Goal: Task Accomplishment & Management: Use online tool/utility

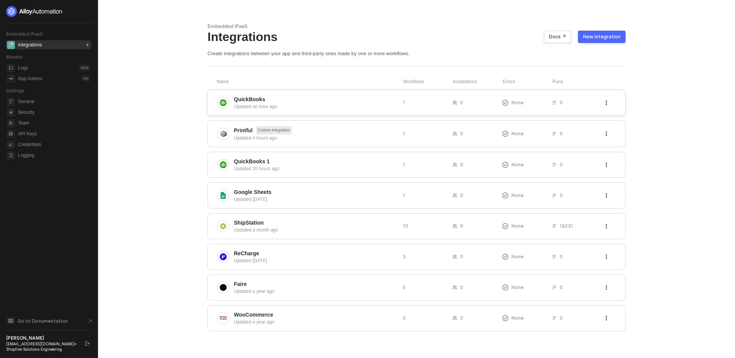
click at [329, 97] on span "QuickBooks" at bounding box center [315, 99] width 163 height 8
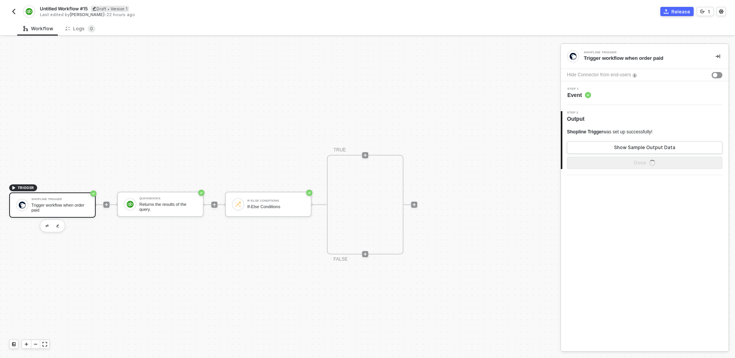
scroll to position [14, 0]
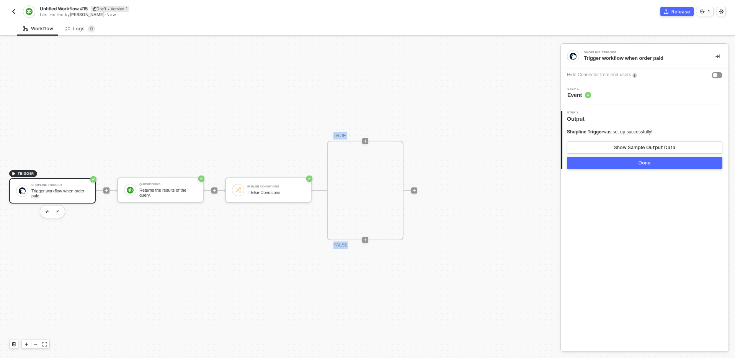
drag, startPoint x: 282, startPoint y: 254, endPoint x: 328, endPoint y: 219, distance: 57.3
click at [328, 219] on div "TRIGGER Shopline Trigger Trigger workflow when order paid QuickBooks Returns th…" at bounding box center [278, 190] width 557 height 335
drag, startPoint x: 215, startPoint y: 239, endPoint x: 293, endPoint y: 209, distance: 83.9
click at [293, 209] on div "TRIGGER Shopline Trigger Trigger workflow when order paid QuickBooks Returns th…" at bounding box center [278, 190] width 557 height 335
click at [64, 192] on div "Trigger workflow when order paid" at bounding box center [59, 193] width 57 height 10
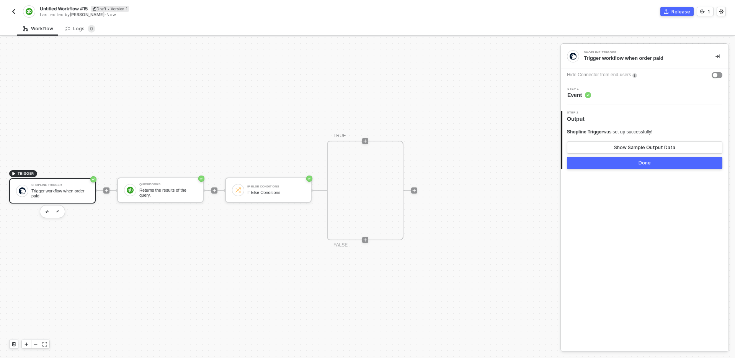
click at [620, 97] on div "Step 1 Event" at bounding box center [646, 92] width 166 height 11
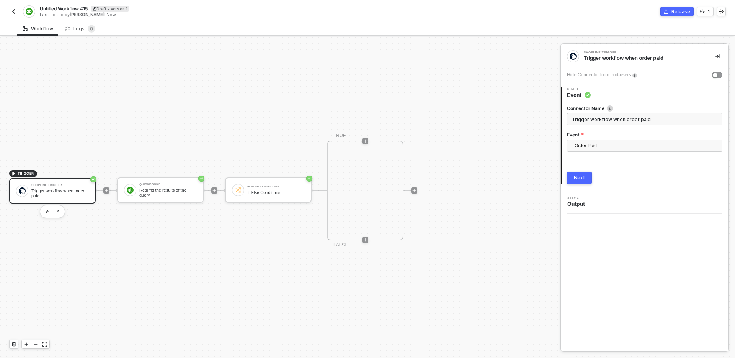
click at [585, 195] on div "2 Step 2 Output" at bounding box center [645, 202] width 168 height 24
click at [583, 176] on div "Next" at bounding box center [579, 178] width 11 height 6
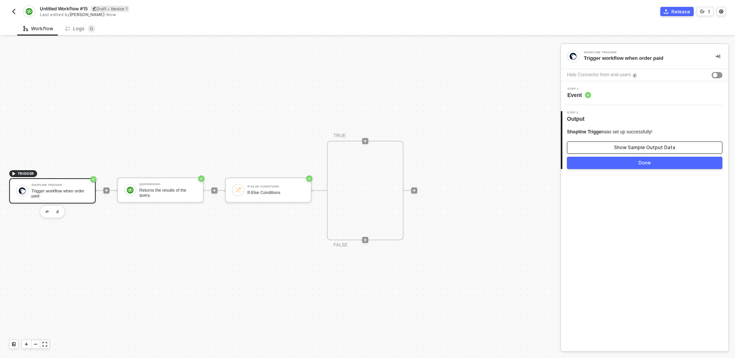
click at [644, 147] on div "Show Sample Output Data" at bounding box center [644, 147] width 61 height 6
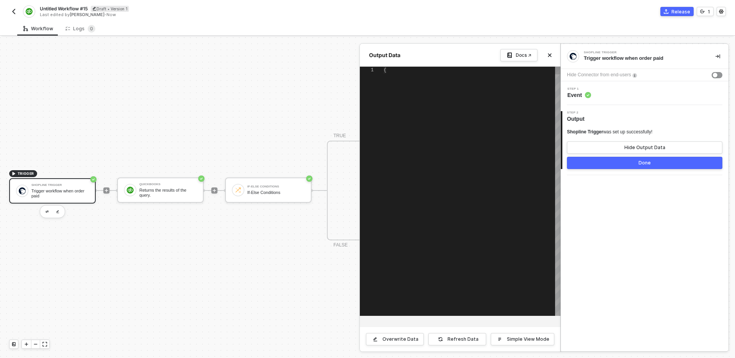
type textarea "{ "name": "D101", "id": "21069406067532696210781077", "app_id": "SL201", "subto…"
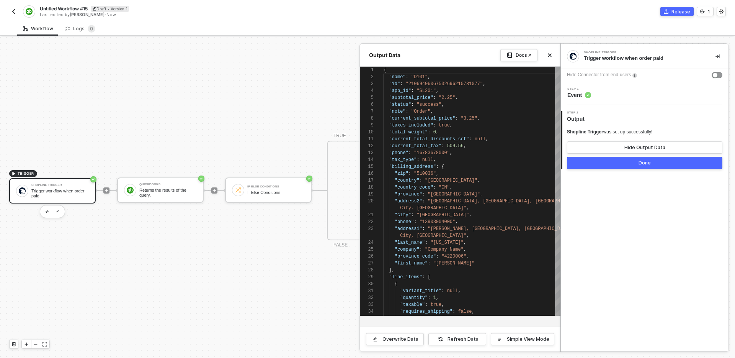
drag, startPoint x: 449, startPoint y: 54, endPoint x: 415, endPoint y: 61, distance: 34.6
click at [415, 61] on div "Output Data Docs ↗" at bounding box center [460, 55] width 201 height 23
click at [543, 340] on div "Simple View Mode" at bounding box center [528, 339] width 43 height 6
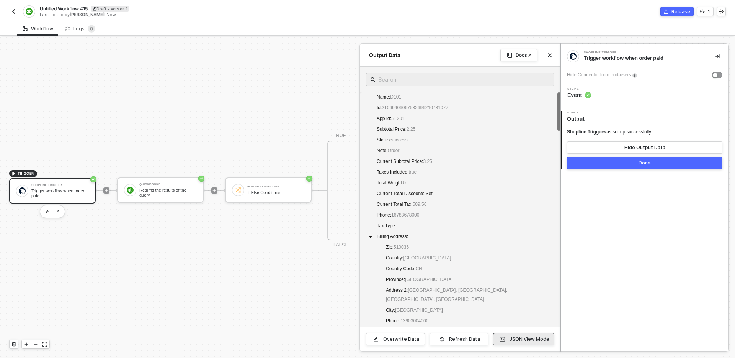
click at [543, 340] on div "JSON View Mode" at bounding box center [530, 339] width 40 height 6
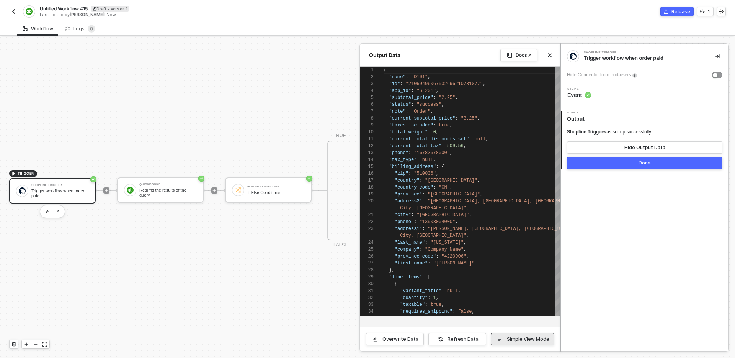
click at [543, 340] on div "Simple View Mode" at bounding box center [528, 339] width 43 height 6
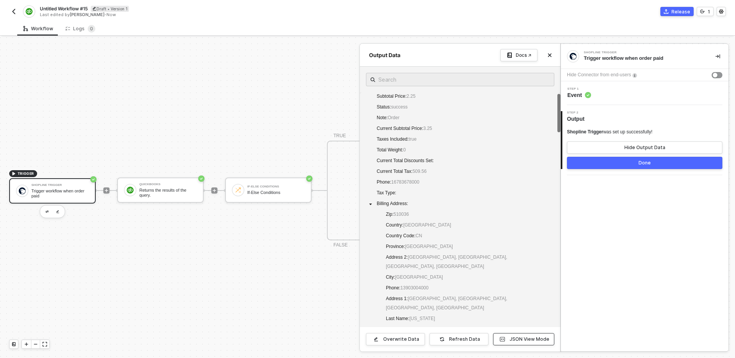
scroll to position [33, 0]
click at [371, 206] on span at bounding box center [370, 203] width 9 height 9
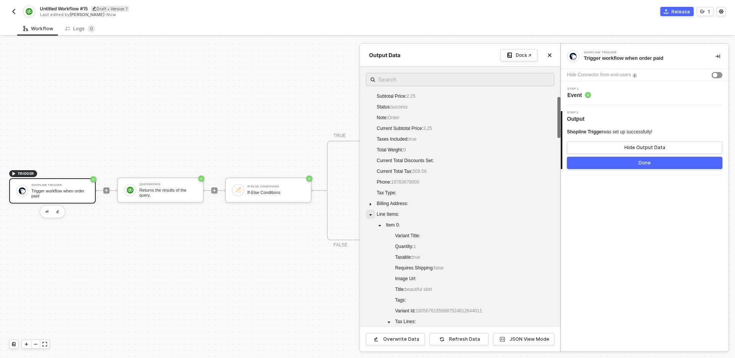
click at [370, 216] on icon "caret-down" at bounding box center [371, 215] width 4 height 4
click at [370, 216] on icon "caret-down" at bounding box center [371, 214] width 2 height 3
click at [377, 226] on span at bounding box center [379, 224] width 9 height 9
click at [377, 222] on span at bounding box center [379, 224] width 9 height 9
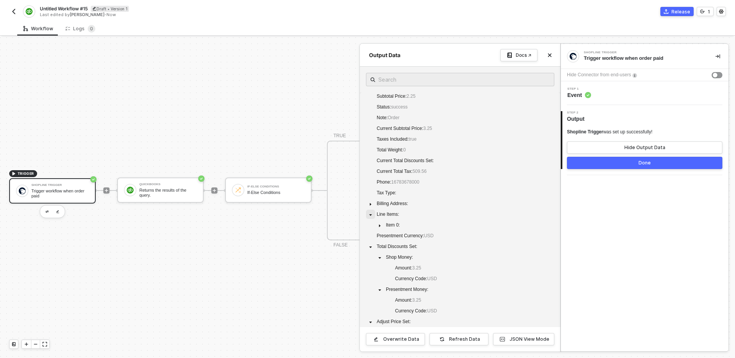
click at [370, 213] on icon "caret-down" at bounding box center [371, 215] width 4 height 4
click at [371, 236] on icon "caret-down" at bounding box center [371, 236] width 4 height 4
click at [372, 249] on span at bounding box center [370, 246] width 9 height 9
click at [372, 257] on icon "caret-down" at bounding box center [371, 258] width 4 height 4
click at [371, 280] on icon "caret-down" at bounding box center [371, 279] width 4 height 4
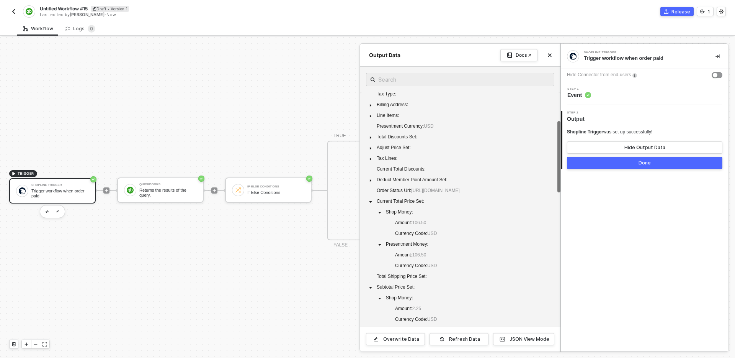
scroll to position [145, 0]
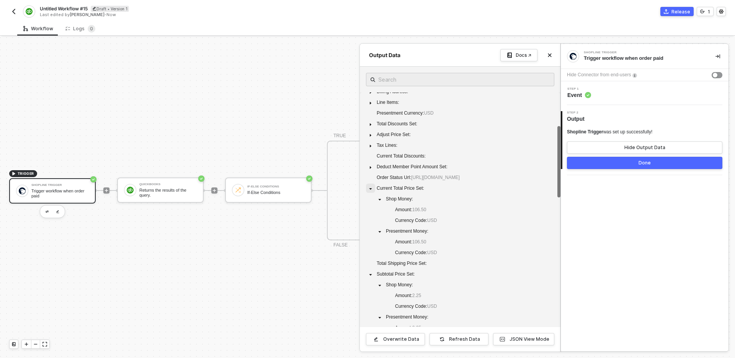
click at [367, 193] on span at bounding box center [370, 187] width 9 height 9
click at [370, 225] on span at bounding box center [370, 220] width 9 height 9
click at [370, 211] on icon "caret-down" at bounding box center [371, 210] width 3 height 2
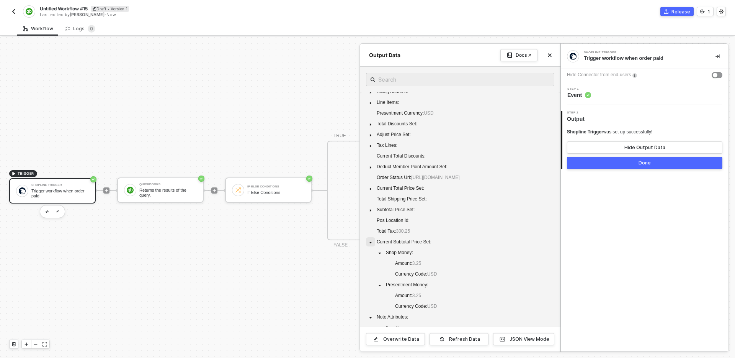
click at [370, 244] on icon "caret-down" at bounding box center [371, 243] width 4 height 4
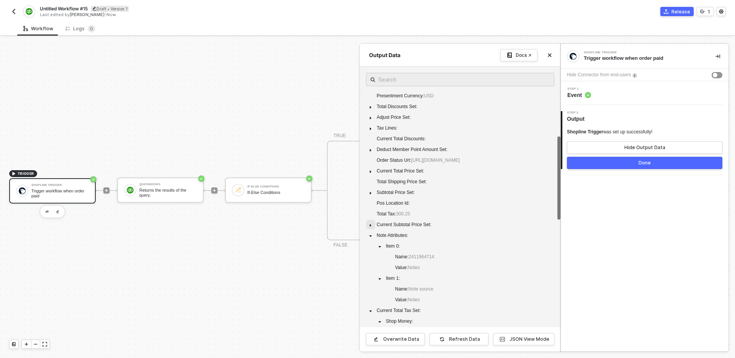
scroll to position [165, 0]
click at [369, 235] on icon "caret-down" at bounding box center [371, 233] width 4 height 4
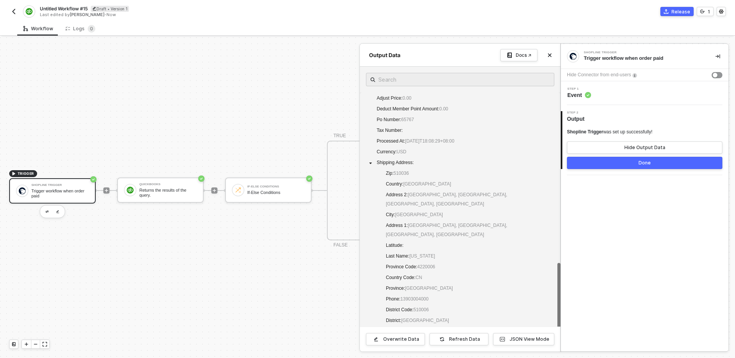
scroll to position [598, 0]
click at [369, 167] on div "Shipping Address :" at bounding box center [390, 162] width 49 height 11
click at [369, 165] on span at bounding box center [370, 161] width 9 height 9
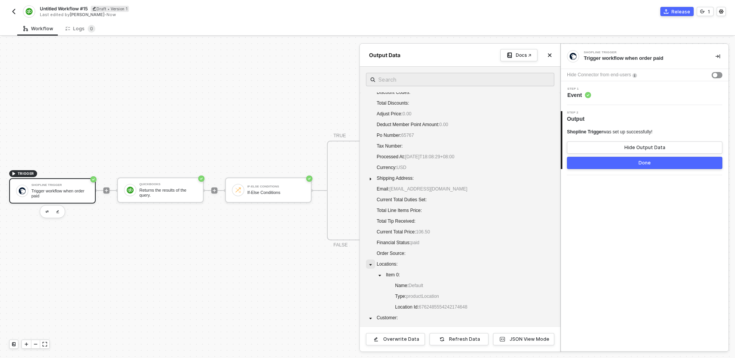
click at [371, 262] on span at bounding box center [370, 263] width 9 height 9
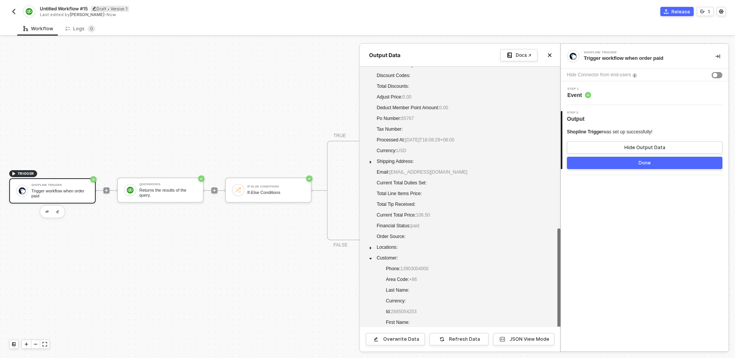
scroll to position [72, 0]
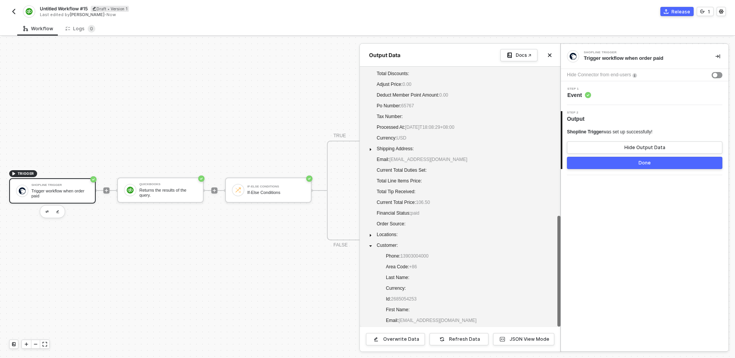
click at [246, 244] on div at bounding box center [367, 197] width 735 height 321
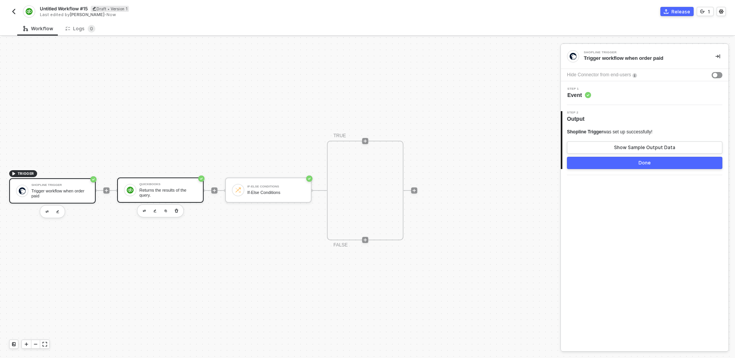
click at [171, 193] on div "Returns the results of the query." at bounding box center [167, 193] width 57 height 10
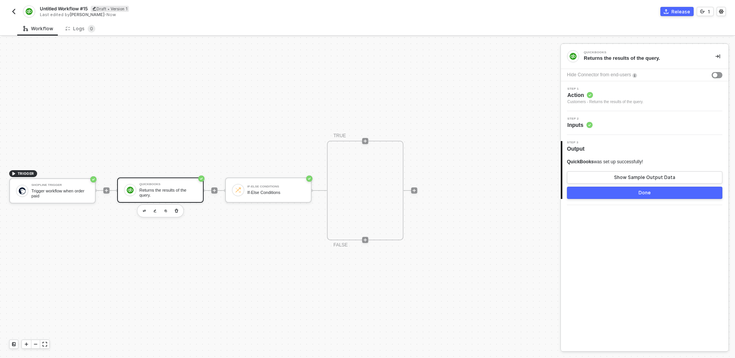
click at [684, 92] on div "Step 1 Action Customers - Returns the results of the query." at bounding box center [646, 96] width 166 height 18
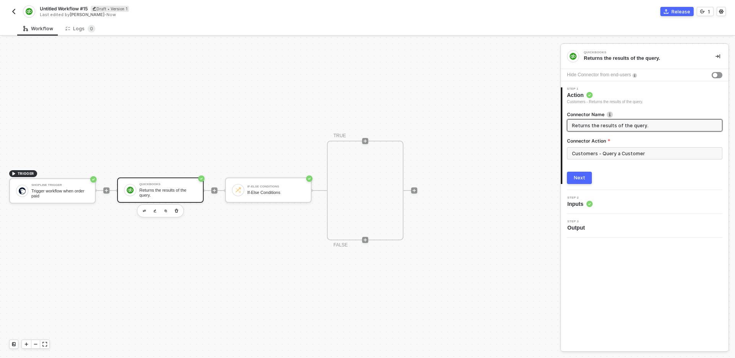
click at [619, 127] on input "Returns the results of the query." at bounding box center [644, 125] width 144 height 8
type input "Search customer with email"
click at [581, 180] on div "Next" at bounding box center [579, 178] width 11 height 6
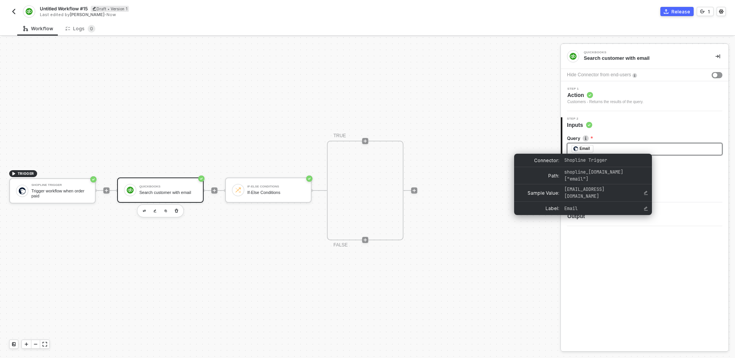
click at [584, 147] on div "Email" at bounding box center [585, 148] width 10 height 7
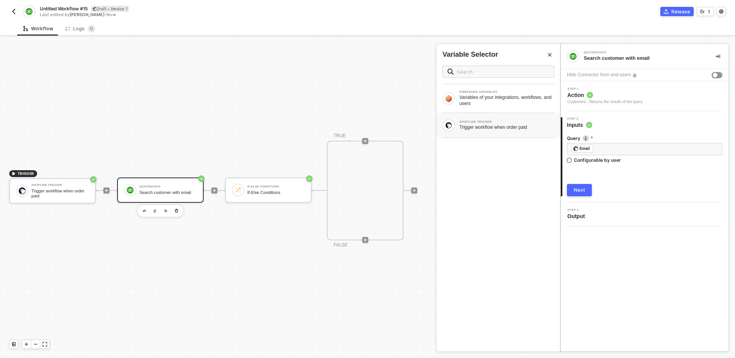
click at [509, 122] on div "SHOPLINE TRIGGER" at bounding box center [507, 121] width 95 height 3
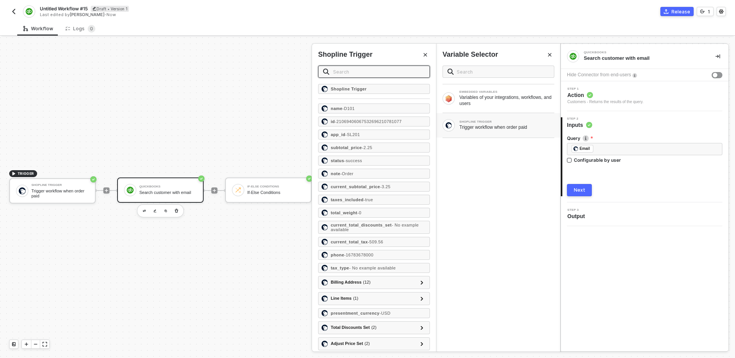
click at [375, 70] on input "text" at bounding box center [379, 71] width 92 height 8
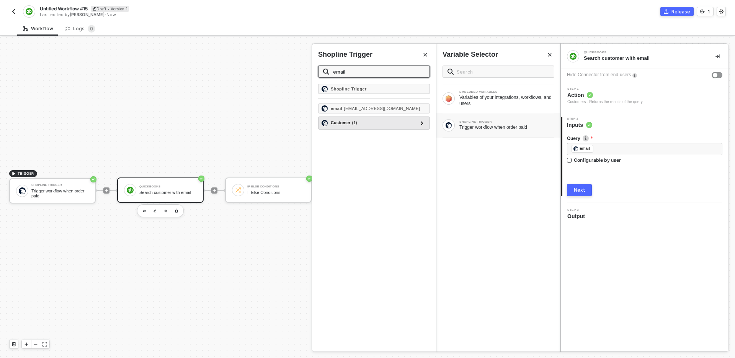
type input "email"
click at [383, 122] on div "Customer ( 1 )" at bounding box center [370, 122] width 96 height 9
click at [421, 123] on icon at bounding box center [422, 123] width 3 height 4
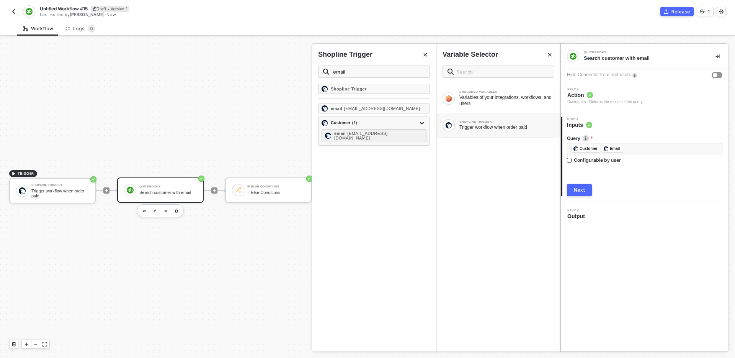
click at [387, 175] on div "Shopline Trigger email - testingdata3434@gmail.com Customer ( 1 ) email - test0…" at bounding box center [374, 217] width 124 height 267
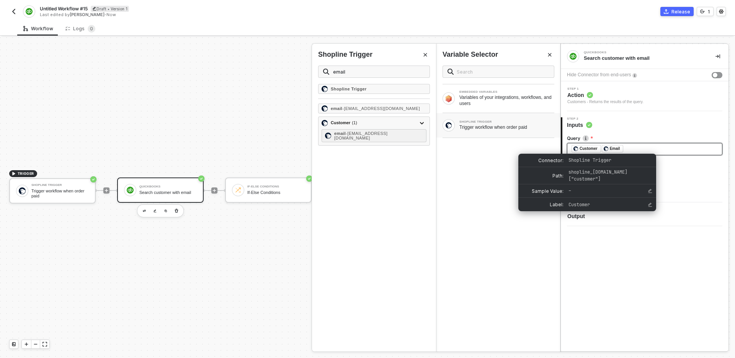
click at [592, 148] on div "Customer" at bounding box center [589, 148] width 18 height 7
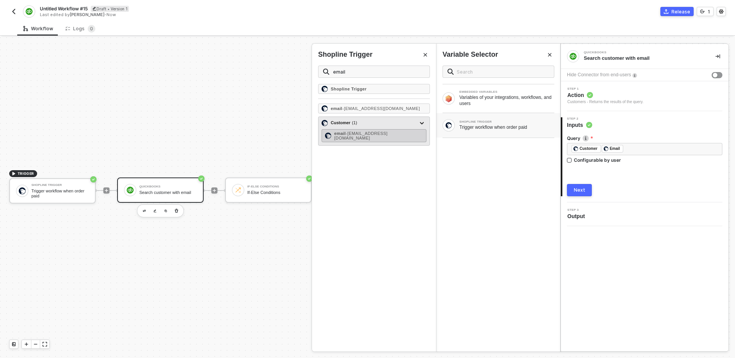
click at [388, 134] on span "- test001@Gmail.com" at bounding box center [360, 135] width 53 height 9
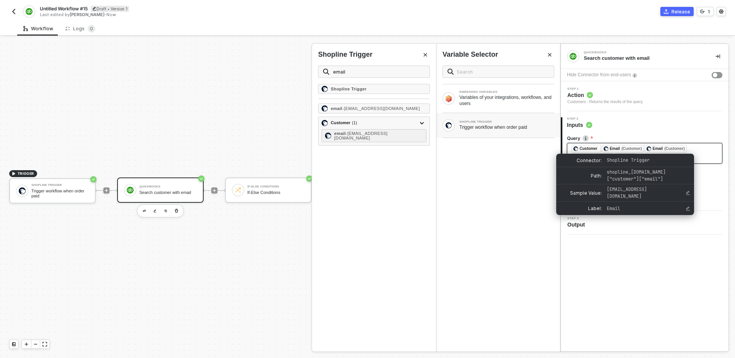
click at [650, 159] on span "Shopline Trigger" at bounding box center [628, 160] width 43 height 6
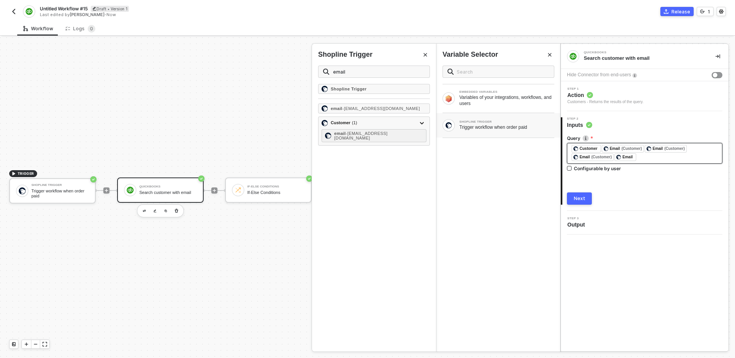
click at [642, 159] on div "﻿ ﻿ Customer ﻿ ﻿ Email (Customer) ﻿ ﻿ Email (Customer) ﻿ ﻿ Email (Customer) ﻿ ﻿…" at bounding box center [645, 153] width 146 height 17
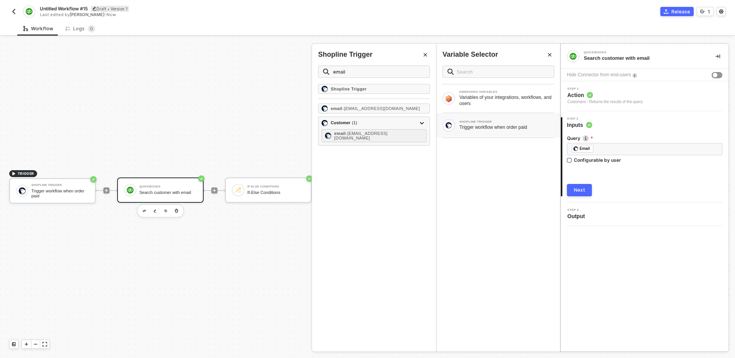
click at [624, 178] on div "Query Enter a query want to apply on resource. ﻿ ﻿ Email ﻿ Configurable by user…" at bounding box center [645, 162] width 156 height 67
click at [619, 154] on div "﻿ ﻿ Email ﻿" at bounding box center [645, 149] width 156 height 12
click at [392, 158] on div "Shopline Trigger email - testingdata3434@gmail.com Customer ( 1 ) email - test0…" at bounding box center [374, 217] width 124 height 267
click at [400, 167] on div "Shopline Trigger email - testingdata3434@gmail.com Customer ( 1 ) email - test0…" at bounding box center [374, 217] width 124 height 267
click at [485, 194] on div "EMBEDDED VARIABLES Variables of your integrations, workflows, and users SHOPLIN…" at bounding box center [499, 205] width 124 height 292
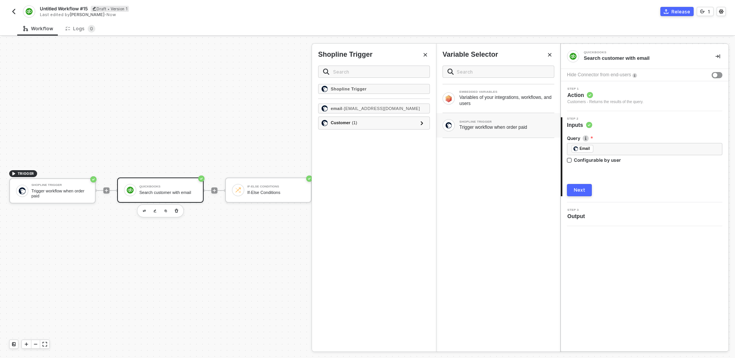
click at [583, 188] on div "Next" at bounding box center [579, 190] width 11 height 6
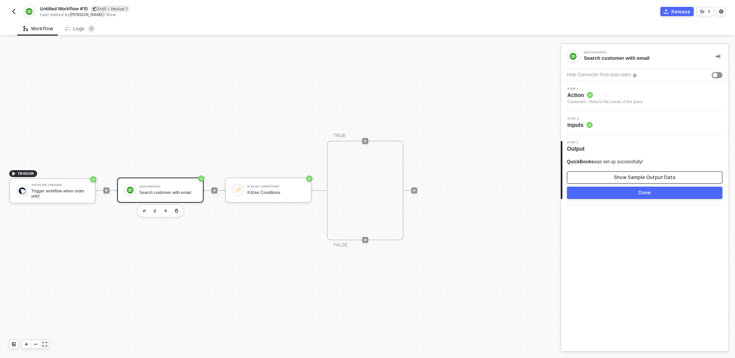
click at [624, 176] on div "Show Sample Output Data" at bounding box center [644, 177] width 61 height 6
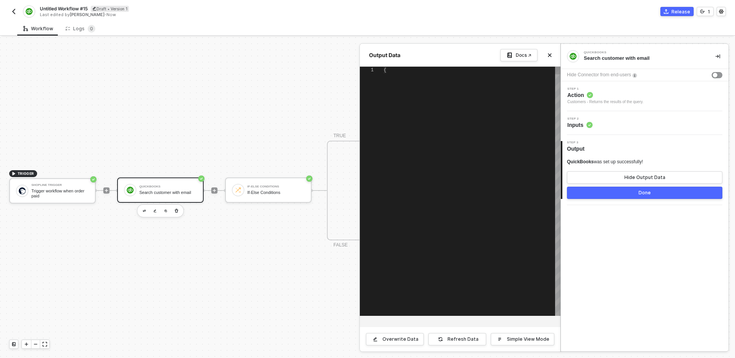
type textarea "{ "invoice": { "Customer": [ { "domain": "QBO", "FamilyName": "Lauterbach", "Di…"
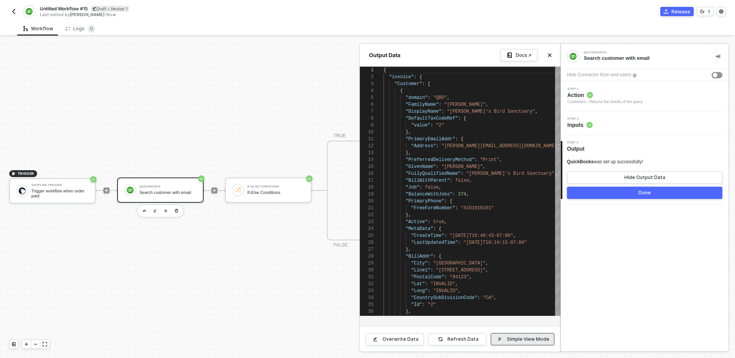
click at [535, 343] on button "Simple View Mode" at bounding box center [523, 339] width 64 height 12
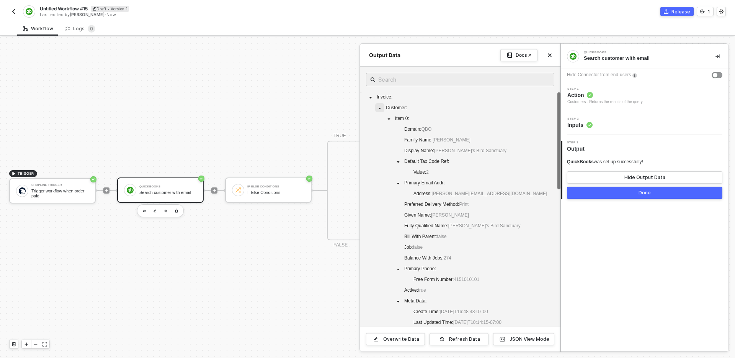
click at [382, 109] on span at bounding box center [379, 107] width 9 height 9
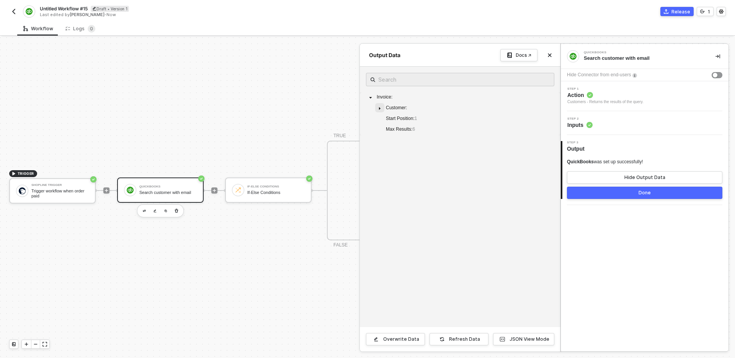
click at [382, 108] on span at bounding box center [379, 107] width 9 height 9
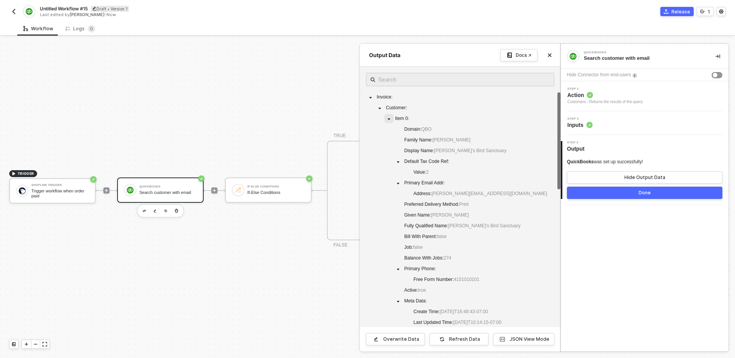
click at [388, 119] on icon "caret-down" at bounding box center [389, 119] width 4 height 4
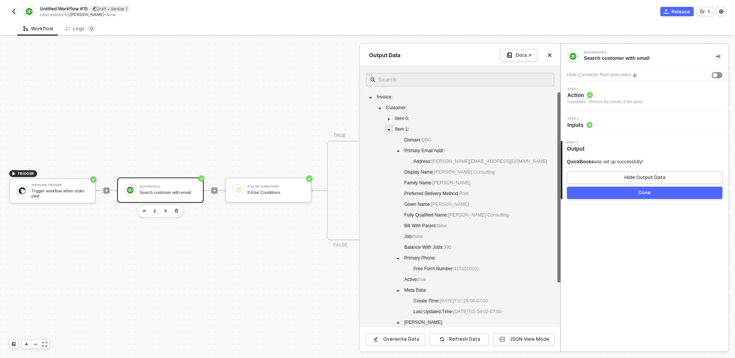
click at [388, 131] on span at bounding box center [389, 128] width 9 height 9
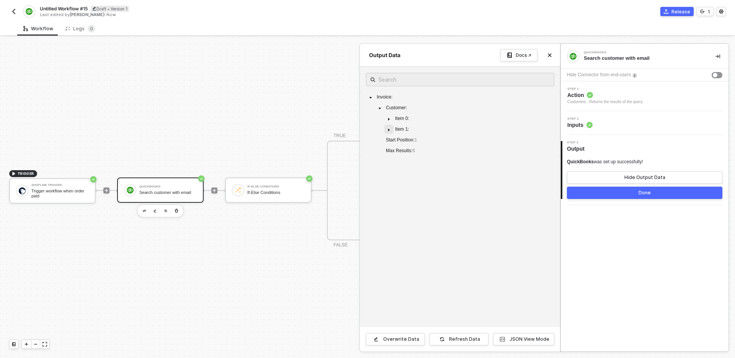
click at [388, 131] on icon "caret-down" at bounding box center [389, 130] width 4 height 4
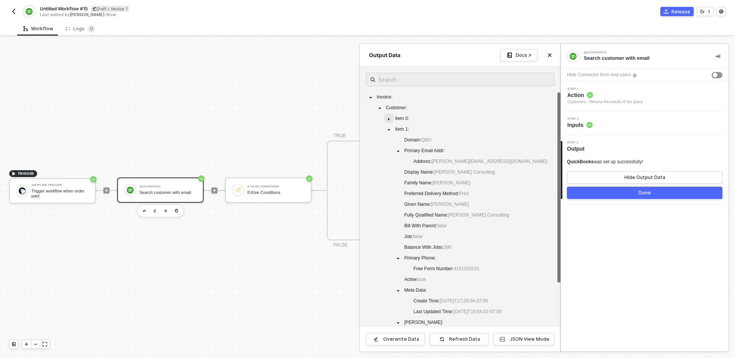
click at [388, 117] on icon "caret-down" at bounding box center [389, 119] width 4 height 4
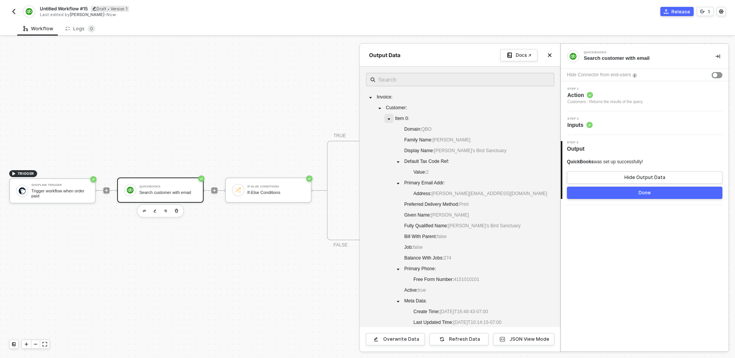
click at [388, 117] on icon "caret-down" at bounding box center [389, 119] width 4 height 4
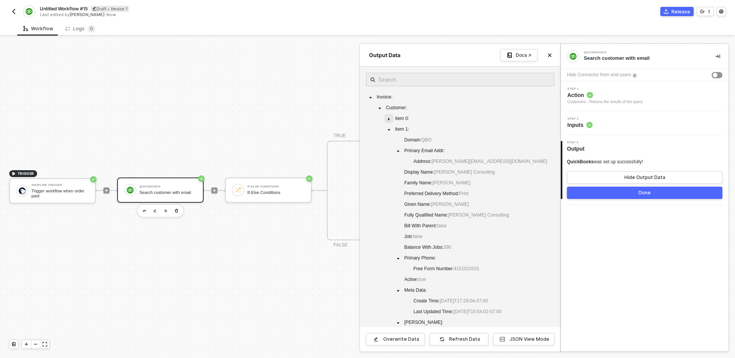
click at [388, 117] on icon "caret-down" at bounding box center [389, 119] width 4 height 4
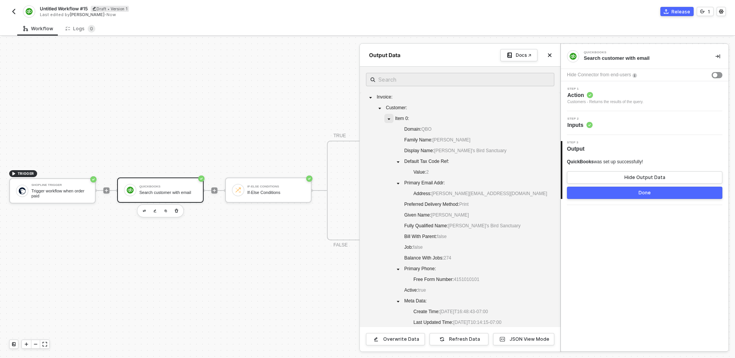
click at [388, 117] on icon "caret-down" at bounding box center [389, 119] width 4 height 4
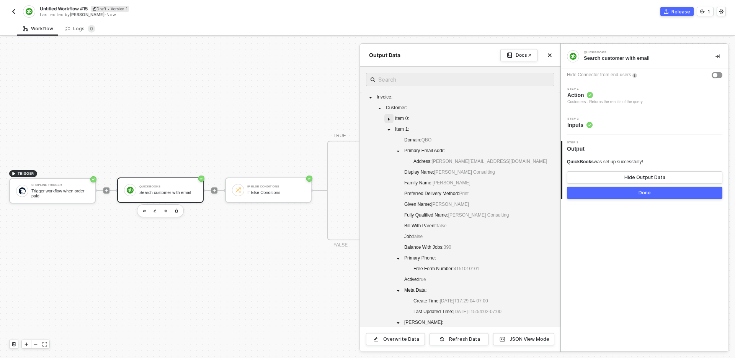
click at [388, 117] on icon "caret-down" at bounding box center [389, 119] width 4 height 4
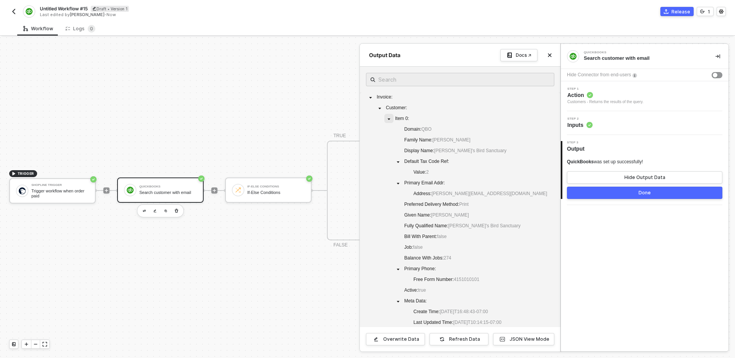
click at [388, 117] on icon "caret-down" at bounding box center [389, 119] width 4 height 4
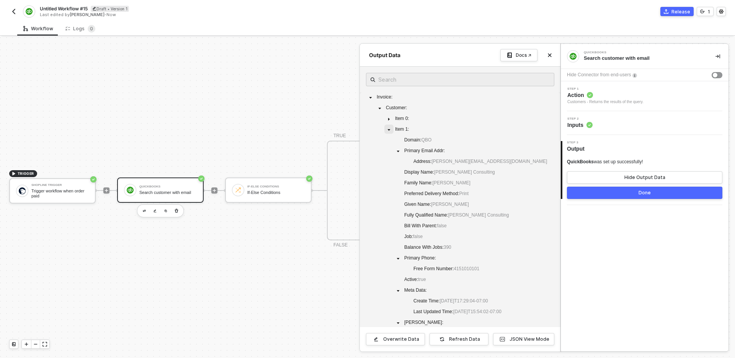
click at [388, 128] on icon "caret-down" at bounding box center [389, 130] width 4 height 4
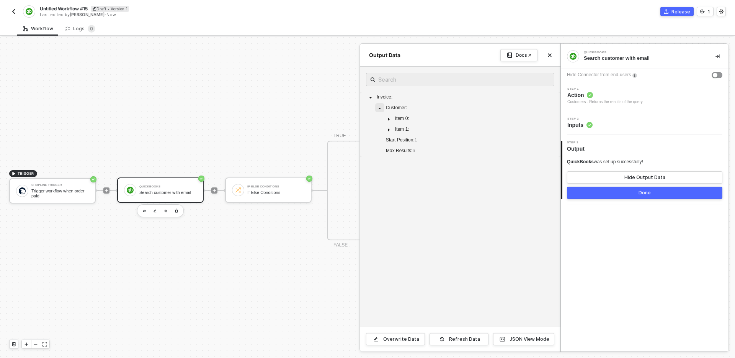
click at [380, 109] on icon "caret-down" at bounding box center [380, 108] width 3 height 2
click at [421, 174] on div "Invoice : Customer : Start Position : 1 Max Results : 6" at bounding box center [460, 197] width 201 height 260
click at [656, 241] on div "QuickBooks Search customer with email Hide Connector from end-users Step 1 Acti…" at bounding box center [645, 197] width 168 height 307
click at [647, 172] on button "Hide Output Data" at bounding box center [645, 177] width 156 height 12
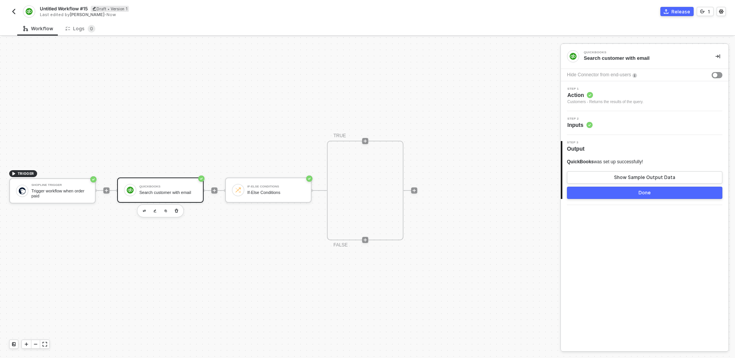
click at [485, 247] on div "TRIGGER Shopline Trigger Trigger workflow when order paid QuickBooks Search cus…" at bounding box center [278, 190] width 557 height 335
click at [260, 197] on div "If-Else Conditions If-Else Conditions" at bounding box center [275, 190] width 57 height 15
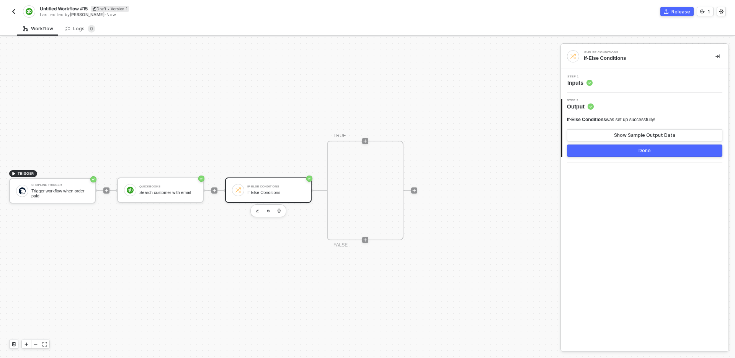
click at [605, 75] on div "Step 1 Inputs" at bounding box center [646, 80] width 166 height 11
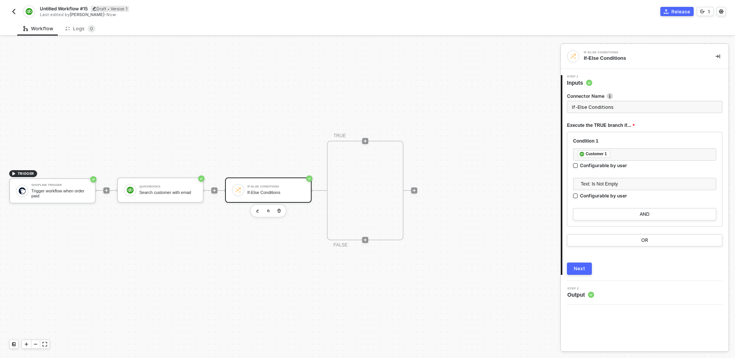
click at [624, 109] on input "If-Else Conditions" at bounding box center [645, 107] width 156 height 12
type input "Does customer exists?"
click at [581, 263] on button "Next" at bounding box center [579, 268] width 25 height 12
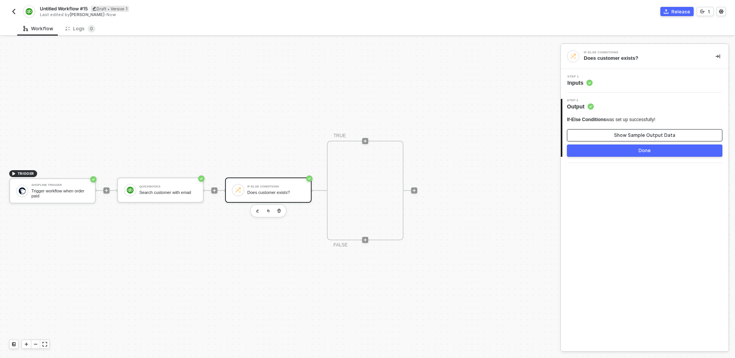
click at [631, 137] on div "Show Sample Output Data" at bounding box center [644, 135] width 61 height 6
click at [552, 56] on icon "icon-close" at bounding box center [550, 55] width 5 height 5
click at [465, 245] on div "TRIGGER Shopline Trigger Trigger workflow when order paid QuickBooks Search cus…" at bounding box center [278, 190] width 557 height 335
click at [365, 239] on icon "icon-play" at bounding box center [365, 239] width 3 height 3
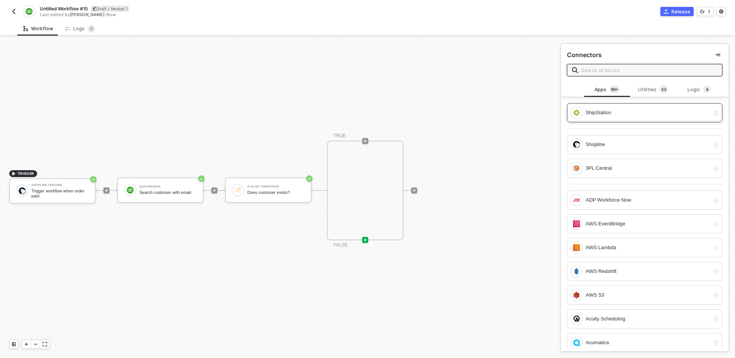
click at [612, 111] on div "ShipStation" at bounding box center [648, 112] width 124 height 8
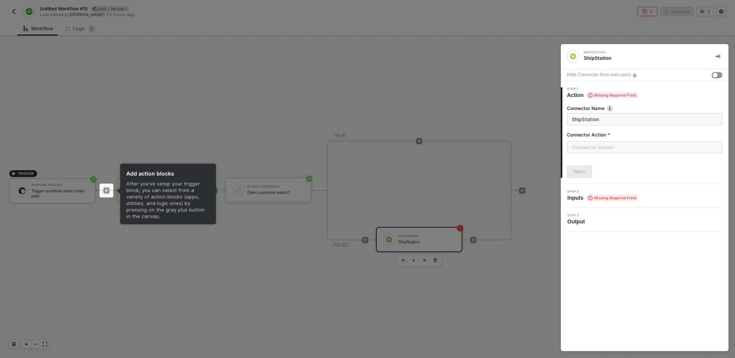
click at [311, 283] on div at bounding box center [367, 179] width 735 height 358
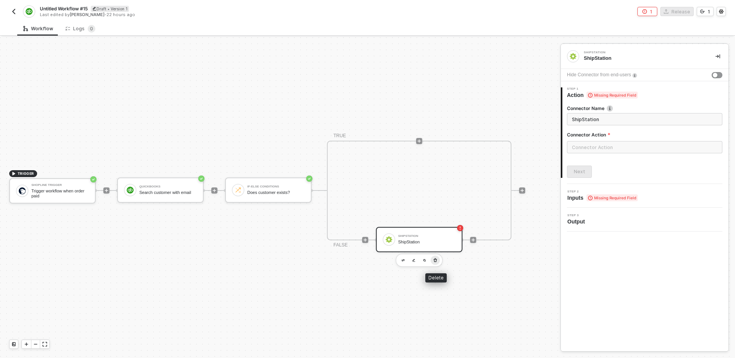
click at [438, 262] on button "button" at bounding box center [435, 259] width 9 height 9
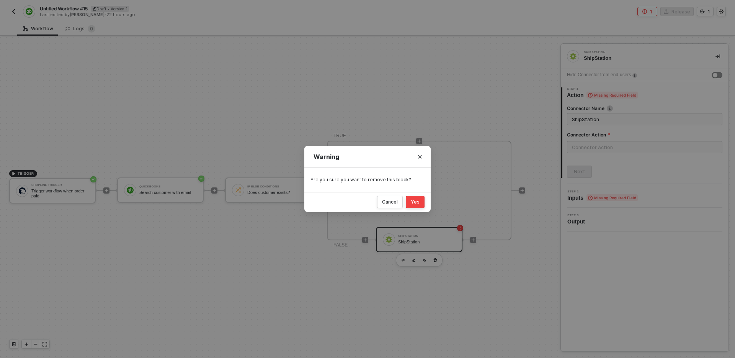
click at [419, 202] on div "Yes" at bounding box center [415, 202] width 9 height 6
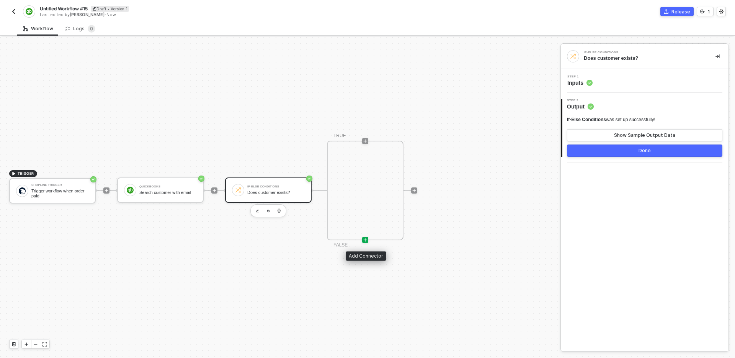
click at [365, 239] on icon "icon-play" at bounding box center [365, 239] width 3 height 3
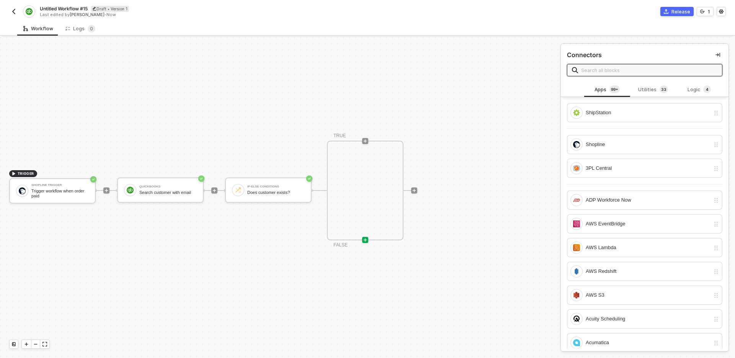
click at [629, 70] on input "text" at bounding box center [649, 70] width 136 height 8
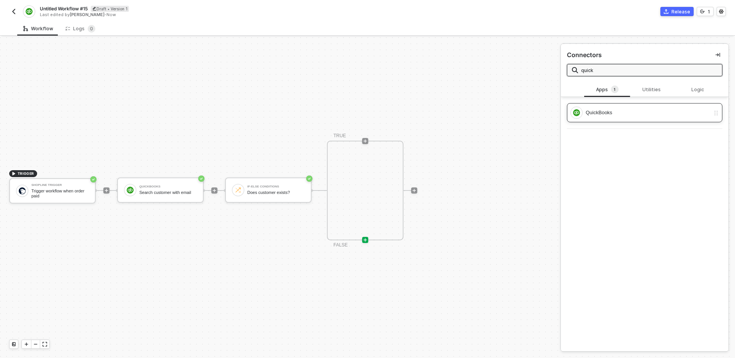
type input "quick"
click at [641, 120] on div "QuickBooks" at bounding box center [645, 112] width 156 height 19
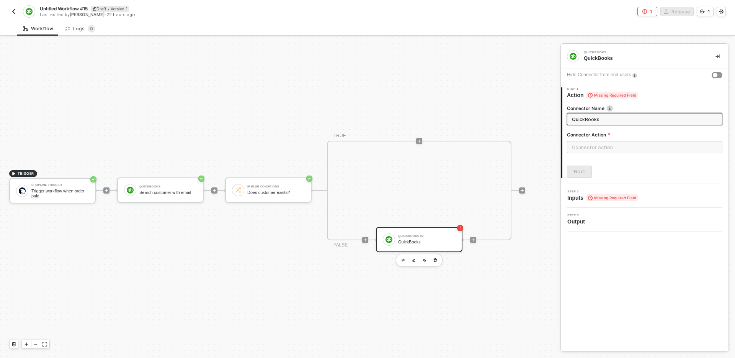
click at [635, 119] on input "QuickBooks" at bounding box center [644, 119] width 144 height 8
type input "Create customer"
click at [631, 162] on div "Connector Name Create customer Connector Action Next" at bounding box center [645, 138] width 156 height 79
click at [628, 148] on input "text" at bounding box center [645, 147] width 156 height 12
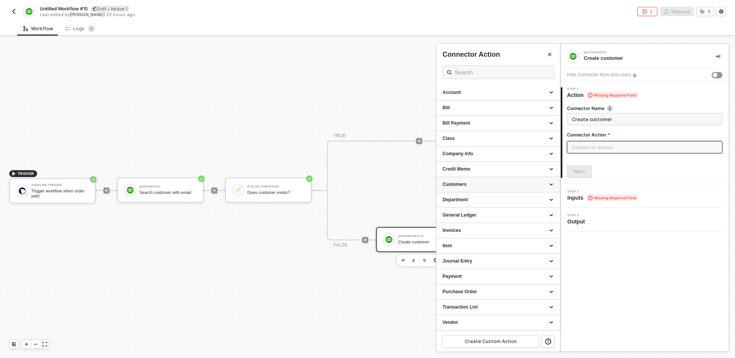
click at [514, 183] on div "Customers" at bounding box center [498, 184] width 111 height 7
click at [492, 199] on div "Create a Customer" at bounding box center [498, 199] width 111 height 7
type input "Customers - Create a Customer"
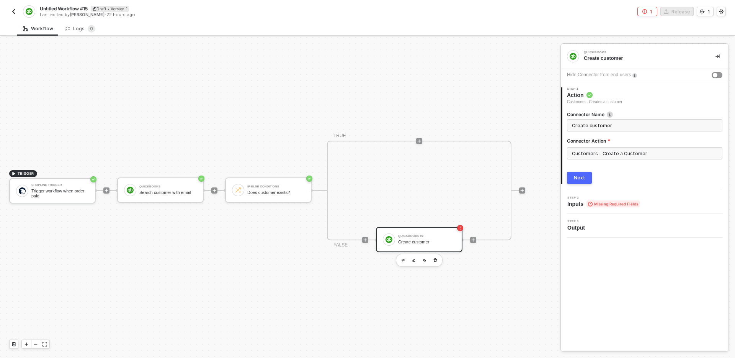
click at [580, 176] on div "Next" at bounding box center [579, 178] width 11 height 6
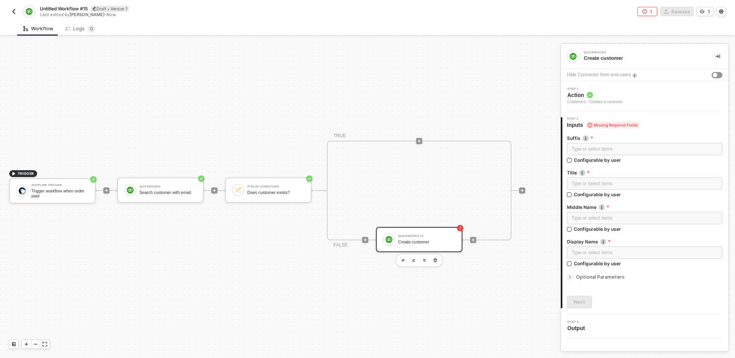
click at [606, 279] on span "Optional Parameters" at bounding box center [600, 277] width 49 height 6
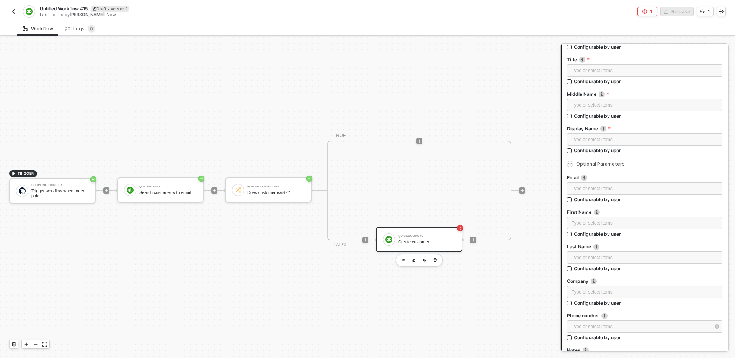
scroll to position [104, 0]
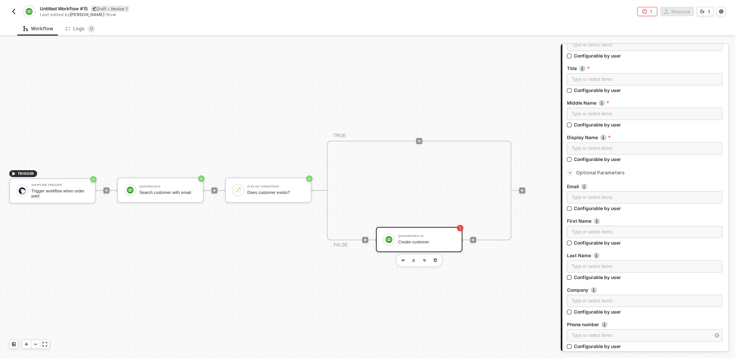
click at [599, 172] on span "Optional Parameters" at bounding box center [600, 173] width 49 height 6
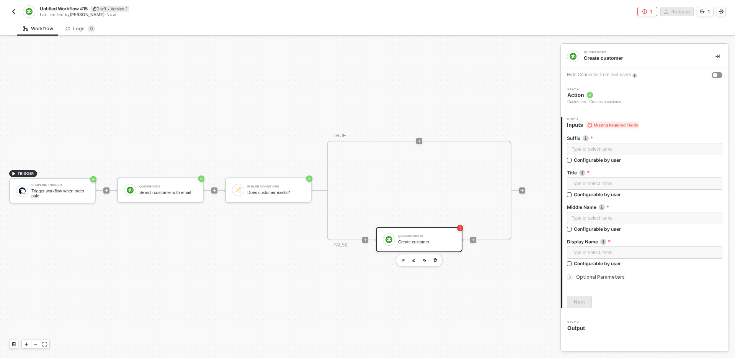
scroll to position [0, 0]
click at [639, 283] on div "Suffix Suffix of the name. for example, Jr. Type or select items ﻿ Configurable…" at bounding box center [645, 218] width 156 height 179
click at [636, 288] on div "Suffix Suffix of the name. for example, Jr. Type or select items ﻿ Configurable…" at bounding box center [645, 218] width 156 height 179
click at [632, 141] on label "Suffix Suffix of the name. for example, Jr." at bounding box center [645, 138] width 156 height 7
click at [632, 147] on div "Type or select items ﻿" at bounding box center [645, 149] width 146 height 7
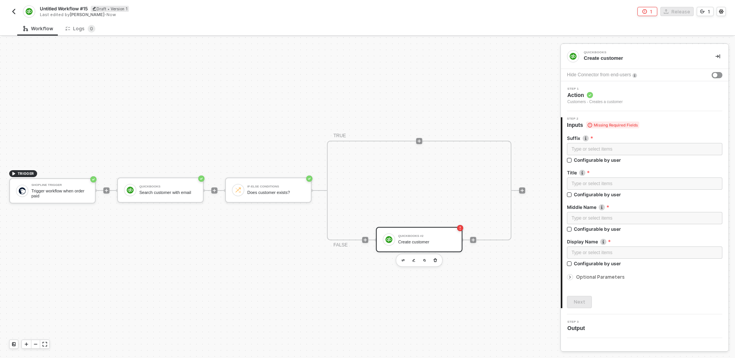
click at [639, 135] on label "Suffix Suffix of the name. for example, Jr." at bounding box center [645, 138] width 156 height 7
drag, startPoint x: 508, startPoint y: 271, endPoint x: 435, endPoint y: 256, distance: 73.9
click at [435, 256] on div "TRIGGER Shopline Trigger Trigger workflow when order paid QuickBooks Search cus…" at bounding box center [278, 190] width 557 height 335
click at [523, 193] on div at bounding box center [522, 190] width 6 height 6
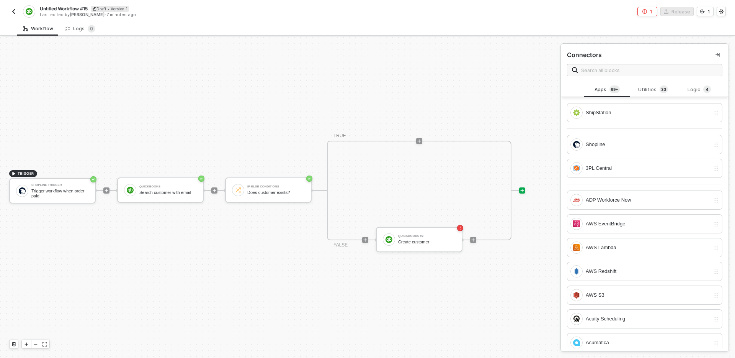
click at [522, 224] on div "TRUE FALSE QuickBooks #2 Create customer" at bounding box center [419, 191] width 214 height 100
click at [481, 261] on div at bounding box center [474, 240] width 102 height 60
click at [475, 266] on div at bounding box center [474, 240] width 102 height 60
click at [613, 71] on input "text" at bounding box center [649, 70] width 136 height 8
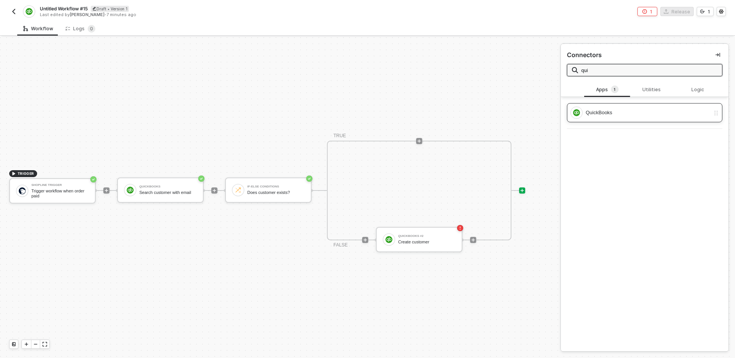
type input "qui"
click at [630, 116] on div "QuickBooks" at bounding box center [648, 112] width 124 height 8
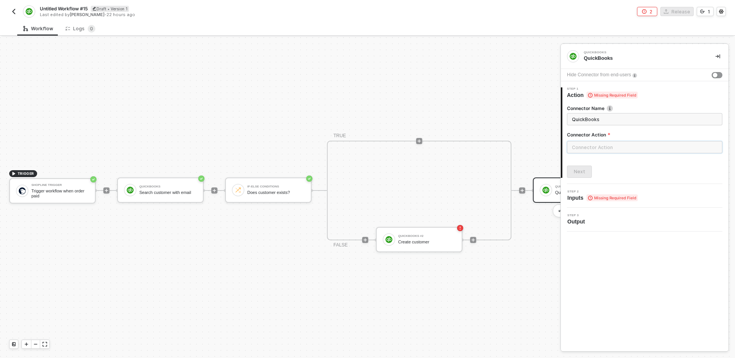
click at [622, 147] on input "text" at bounding box center [645, 147] width 156 height 12
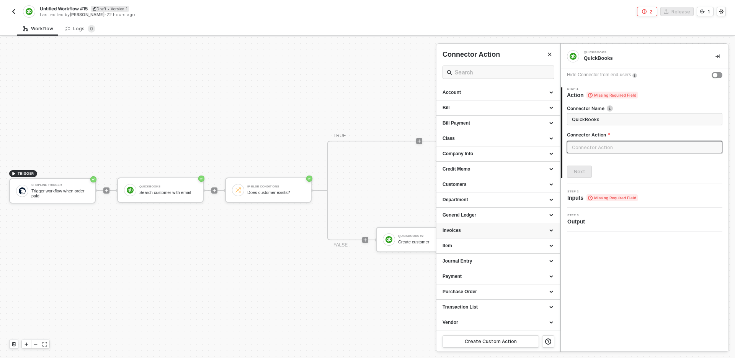
click at [493, 228] on div "Invoices" at bounding box center [498, 230] width 111 height 7
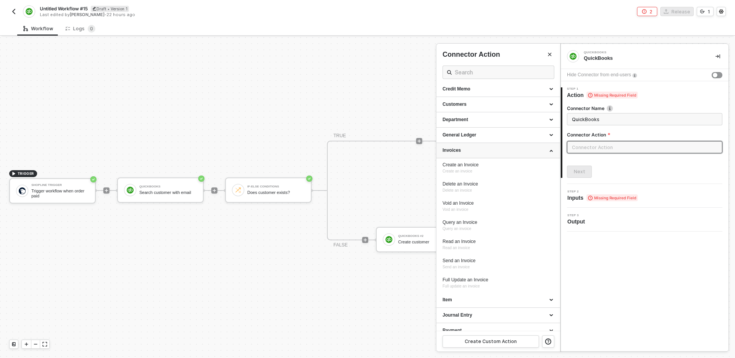
scroll to position [82, 0]
click at [504, 167] on div "Create an Invoice Create an invoice" at bounding box center [498, 166] width 111 height 13
type input "Create an invoice"
type input "Invoices - Create an Invoice"
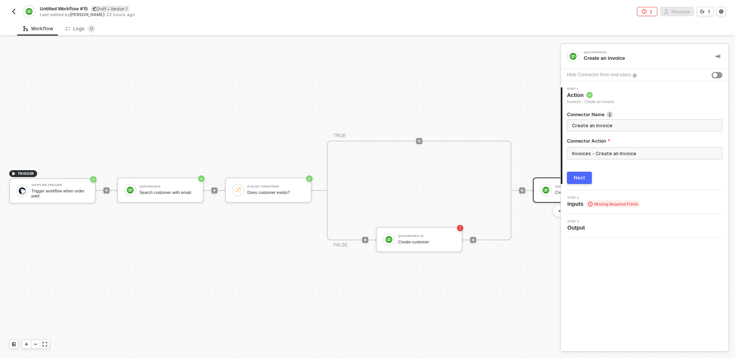
click at [591, 175] on button "Next" at bounding box center [579, 178] width 25 height 12
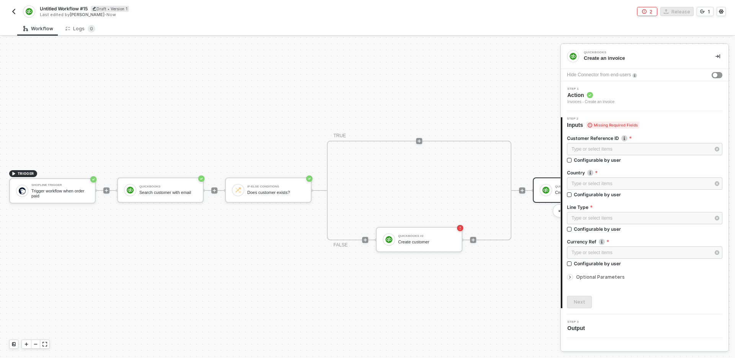
click at [650, 202] on div at bounding box center [645, 202] width 156 height 3
click at [509, 265] on div at bounding box center [474, 240] width 102 height 60
drag, startPoint x: 509, startPoint y: 265, endPoint x: 449, endPoint y: 252, distance: 61.5
click at [449, 240] on div "FALSE QuickBooks #2 Create customer" at bounding box center [419, 239] width 183 height 1
drag, startPoint x: 482, startPoint y: 263, endPoint x: 449, endPoint y: 261, distance: 33.0
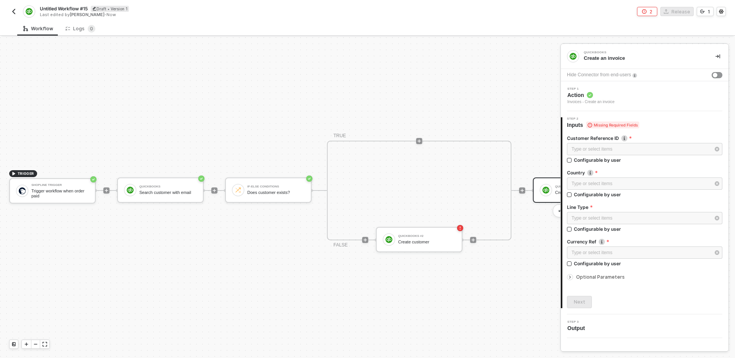
click at [449, 261] on div at bounding box center [474, 240] width 102 height 60
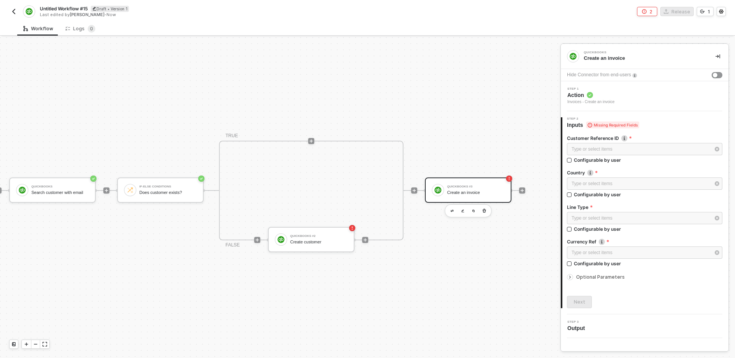
scroll to position [14, 121]
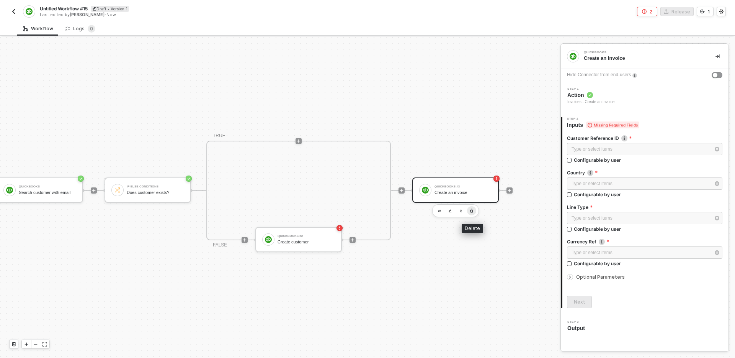
click at [473, 211] on icon "button" at bounding box center [472, 211] width 5 height 6
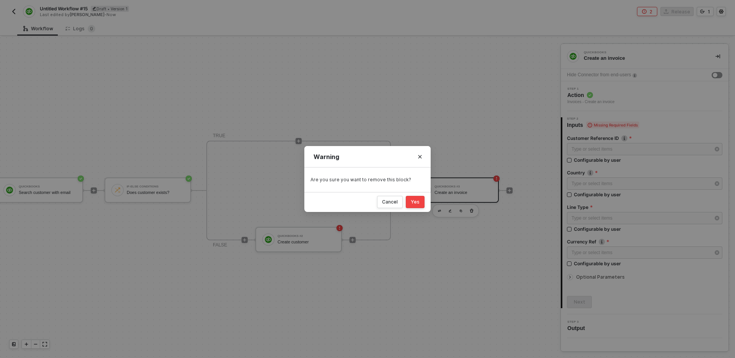
click at [418, 197] on button "Yes" at bounding box center [415, 202] width 19 height 12
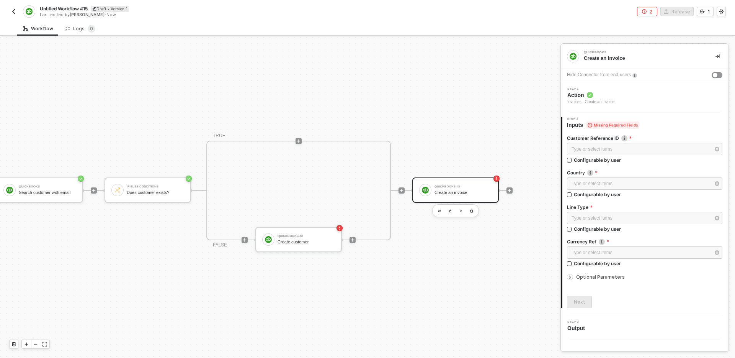
scroll to position [14, 13]
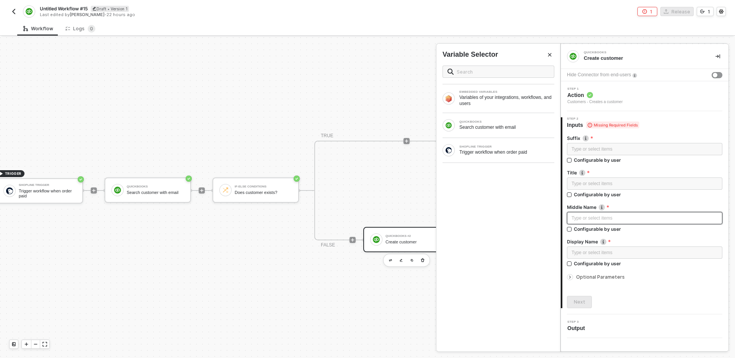
click at [608, 223] on div "Type or select items ﻿" at bounding box center [645, 218] width 156 height 12
click at [548, 57] on button "Close" at bounding box center [549, 54] width 9 height 9
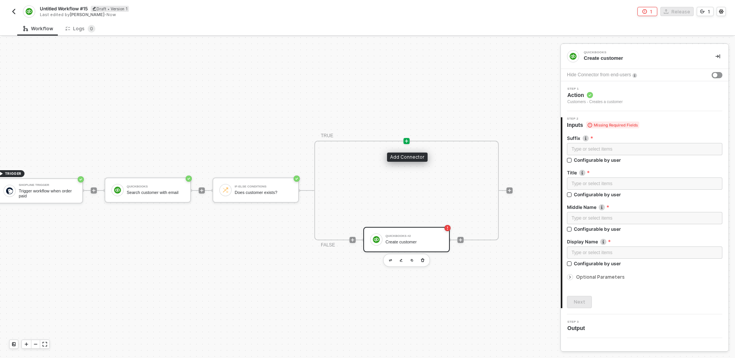
click at [407, 140] on icon "icon-play" at bounding box center [407, 141] width 5 height 5
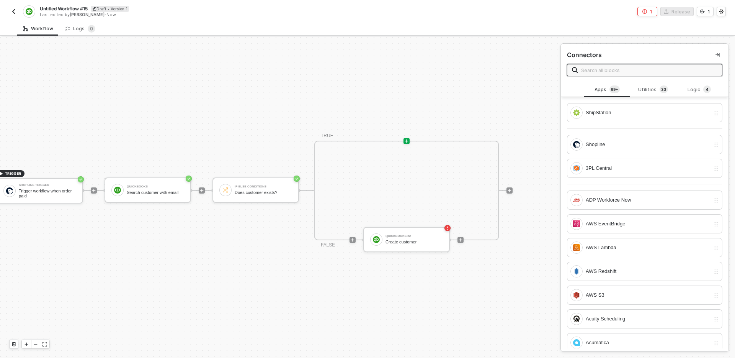
click at [618, 70] on input "text" at bounding box center [649, 70] width 136 height 8
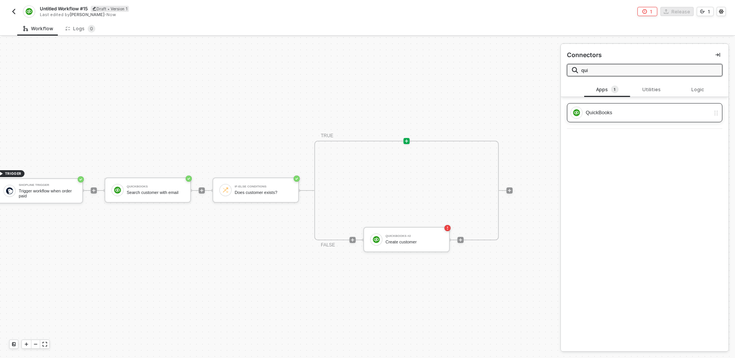
type input "qui"
click at [620, 111] on div "QuickBooks" at bounding box center [648, 112] width 124 height 8
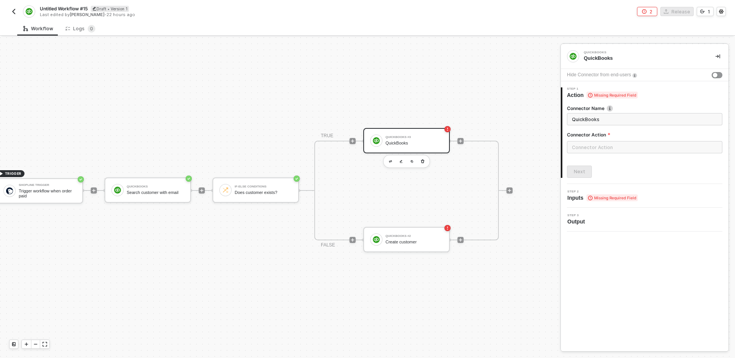
click at [640, 131] on div "Connector Name QuickBooks Connector Action" at bounding box center [645, 132] width 156 height 54
click at [585, 118] on input "QuickBooks" at bounding box center [644, 119] width 144 height 8
type input "Create invoice"
click at [591, 147] on input "text" at bounding box center [645, 147] width 156 height 12
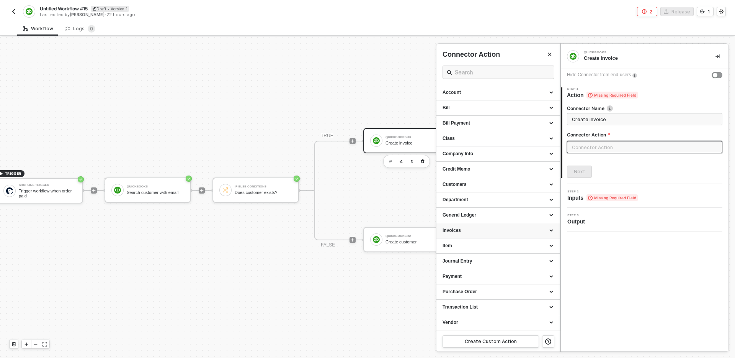
click at [511, 229] on div "Invoices" at bounding box center [498, 230] width 111 height 7
click at [504, 243] on div "Create an Invoice" at bounding box center [498, 245] width 111 height 7
type input "Invoices - Create an Invoice"
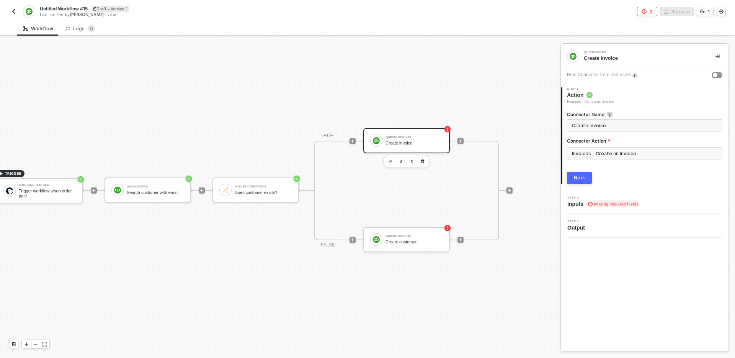
click at [586, 178] on button "Next" at bounding box center [579, 178] width 25 height 12
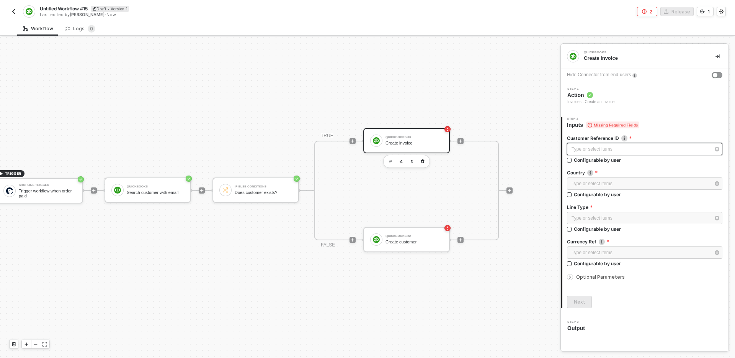
click at [628, 148] on div "Type or select items ﻿" at bounding box center [641, 149] width 139 height 7
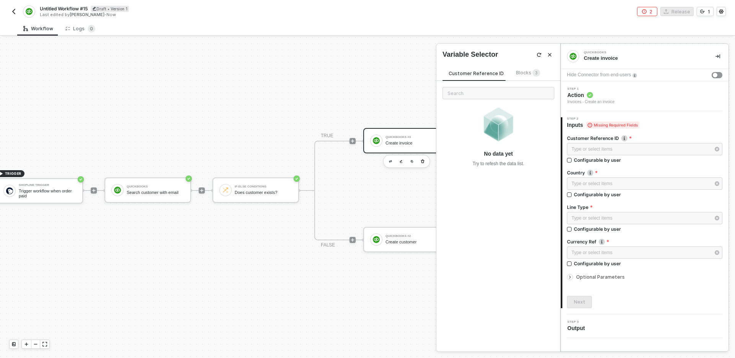
click at [534, 68] on div "Customer Reference ID Blocks 3 No data yet Try to refesh the data list." at bounding box center [499, 205] width 124 height 292
click at [522, 72] on span "Blocks 3" at bounding box center [528, 73] width 24 height 6
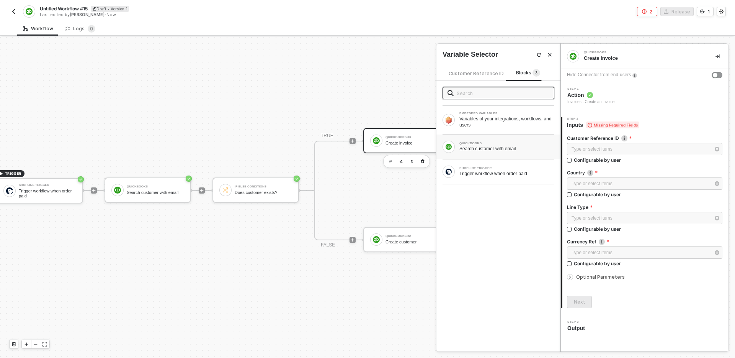
click at [508, 143] on div "QUICKBOOKS" at bounding box center [507, 143] width 95 height 3
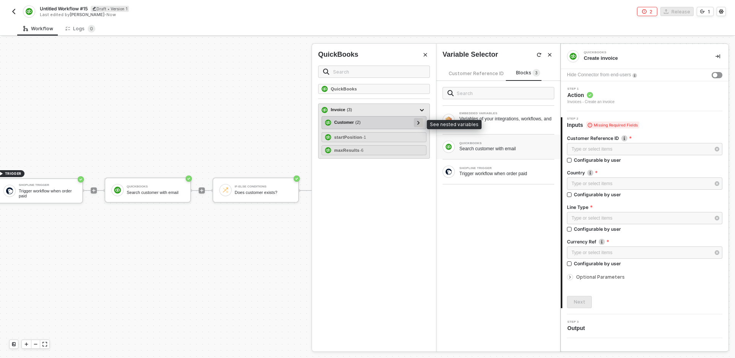
click at [419, 123] on icon at bounding box center [419, 123] width 2 height 4
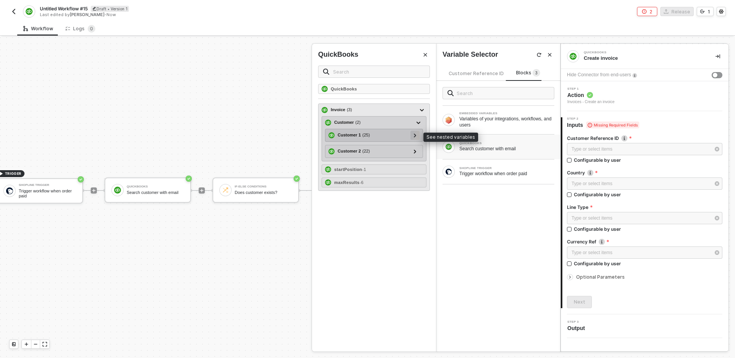
click at [415, 139] on div at bounding box center [415, 135] width 9 height 9
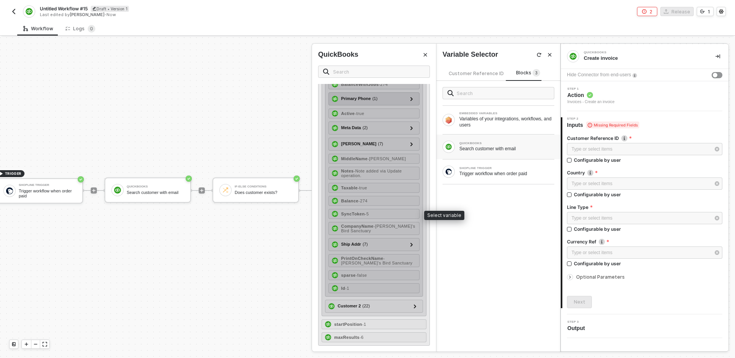
scroll to position [205, 0]
click at [371, 288] on div "Id - 1" at bounding box center [374, 288] width 91 height 10
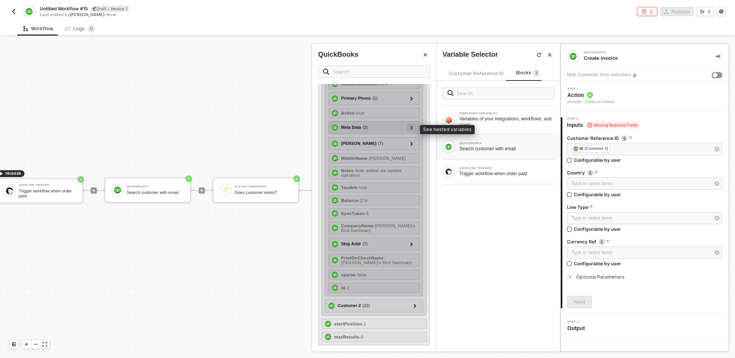
click at [412, 126] on icon at bounding box center [412, 128] width 3 height 4
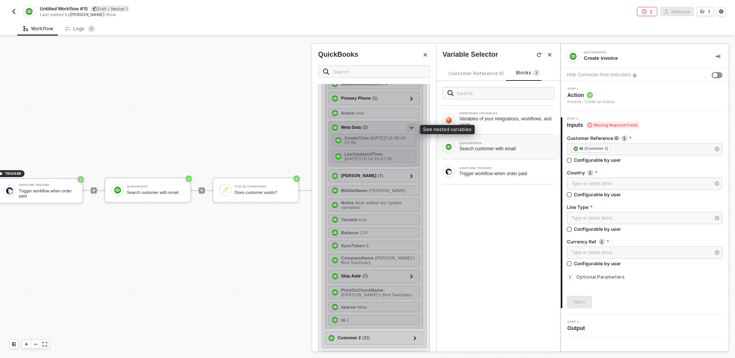
click at [412, 127] on icon at bounding box center [412, 127] width 4 height 3
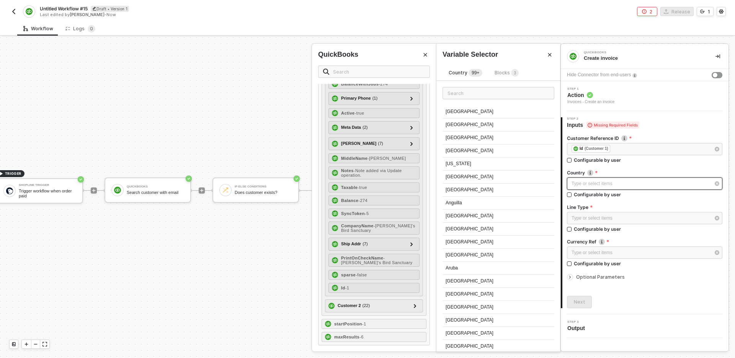
click at [606, 184] on div "Type or select items ﻿" at bounding box center [641, 183] width 139 height 7
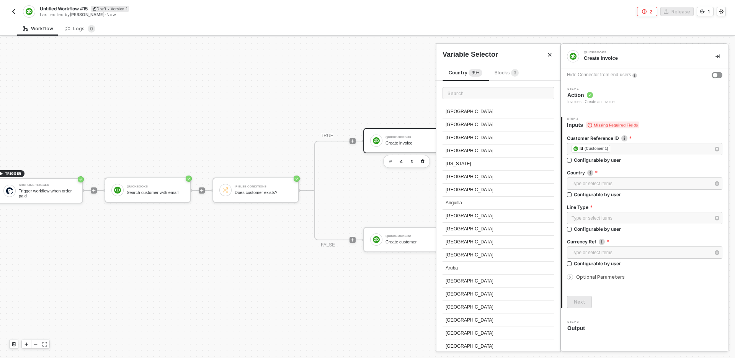
click at [511, 75] on sup "3" at bounding box center [515, 73] width 8 height 8
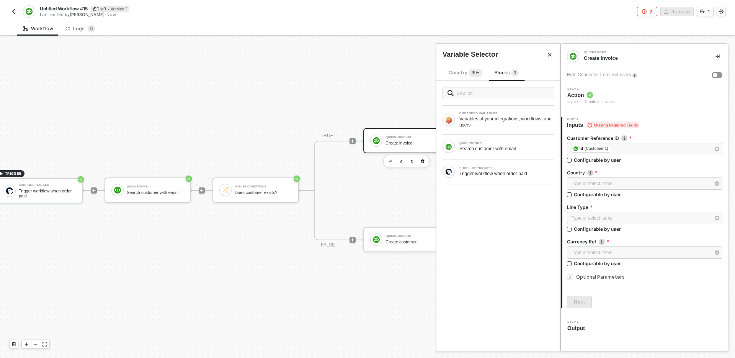
click at [473, 72] on sup "99+" at bounding box center [476, 73] width 14 height 8
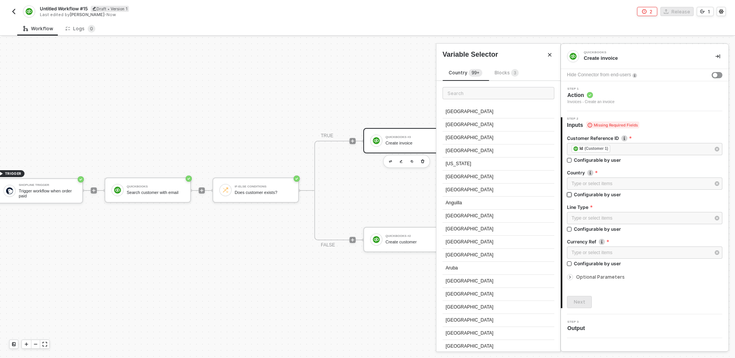
click at [602, 163] on div "Configurable by user" at bounding box center [597, 160] width 47 height 7
click at [573, 193] on input "Configurable by user" at bounding box center [569, 194] width 5 height 5
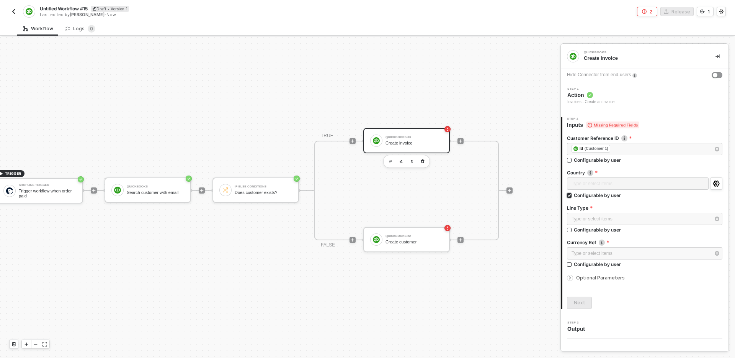
click at [601, 197] on div "Configurable by user" at bounding box center [597, 195] width 47 height 7
click at [573, 197] on input "Configurable by user" at bounding box center [569, 195] width 5 height 5
checkbox input "false"
click at [606, 185] on div "Type or select items ﻿" at bounding box center [641, 183] width 139 height 7
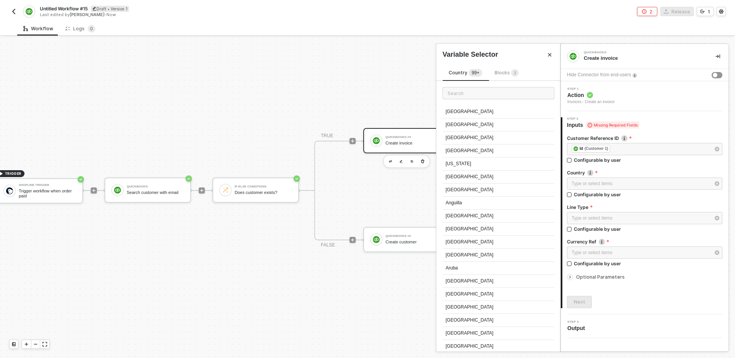
click at [460, 97] on input "text" at bounding box center [499, 93] width 112 height 12
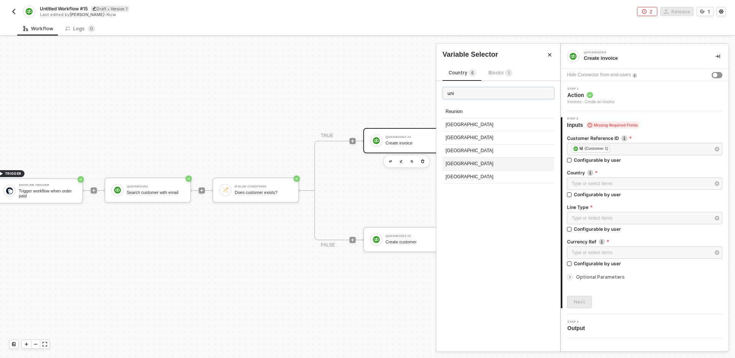
type input "uni"
click at [489, 162] on div "United States" at bounding box center [499, 163] width 112 height 13
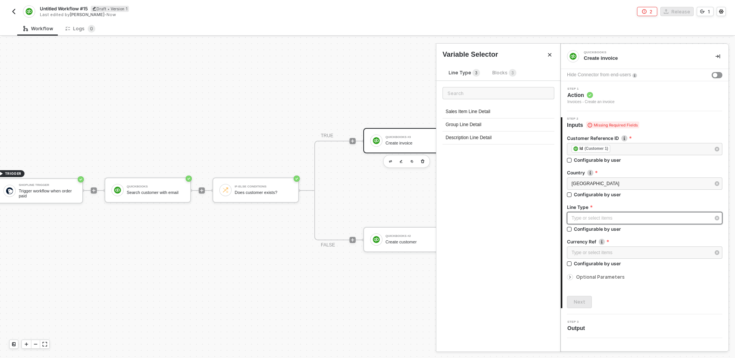
click at [634, 213] on div "Type or select items ﻿" at bounding box center [645, 218] width 156 height 12
click at [504, 74] on span "Blocks 3" at bounding box center [505, 73] width 24 height 6
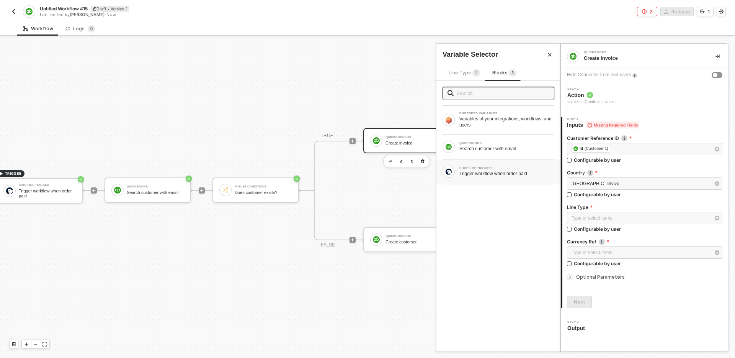
click at [496, 180] on div "SHOPLINE TRIGGER Trigger workflow when order paid" at bounding box center [499, 171] width 124 height 25
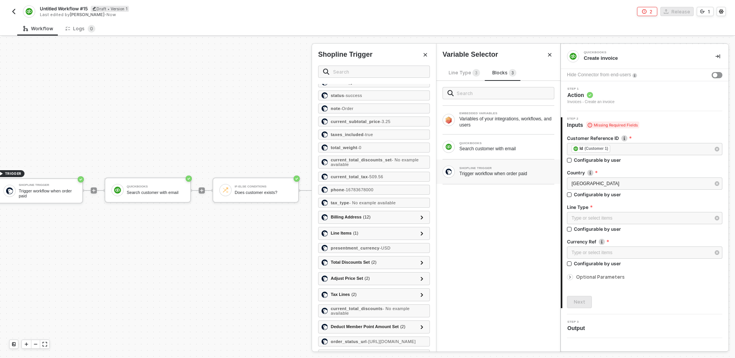
scroll to position [66, 0]
click at [422, 234] on icon at bounding box center [422, 233] width 3 height 4
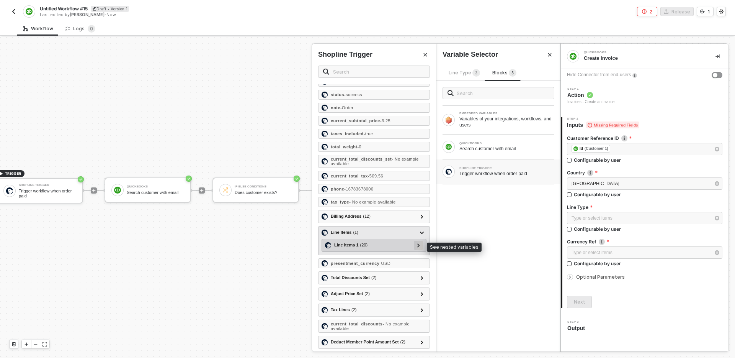
click at [418, 245] on icon at bounding box center [419, 245] width 3 height 4
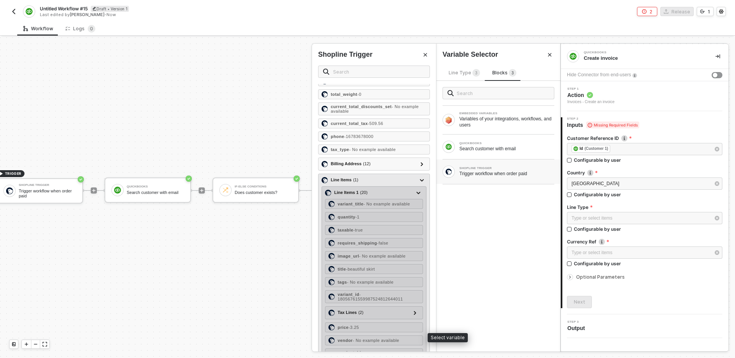
scroll to position [111, 0]
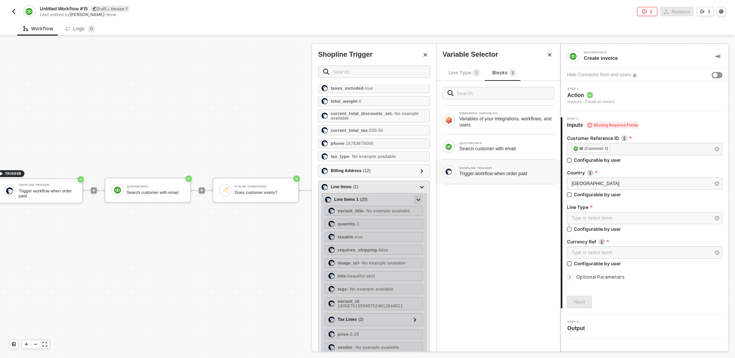
click at [417, 200] on icon at bounding box center [419, 199] width 4 height 3
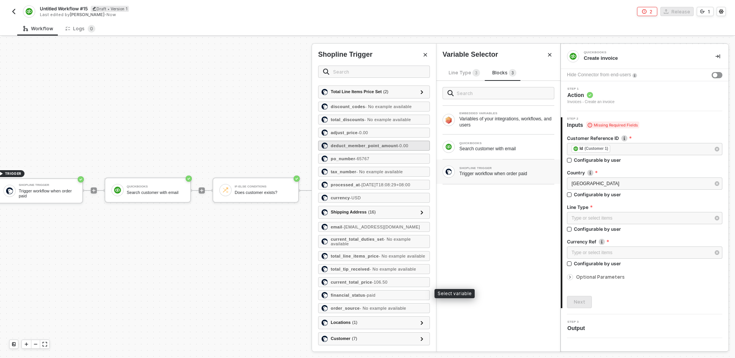
scroll to position [547, 0]
click at [489, 205] on div "EMBEDDED VARIABLES Variables of your integrations, workflows, and users QUICKBO…" at bounding box center [499, 216] width 124 height 270
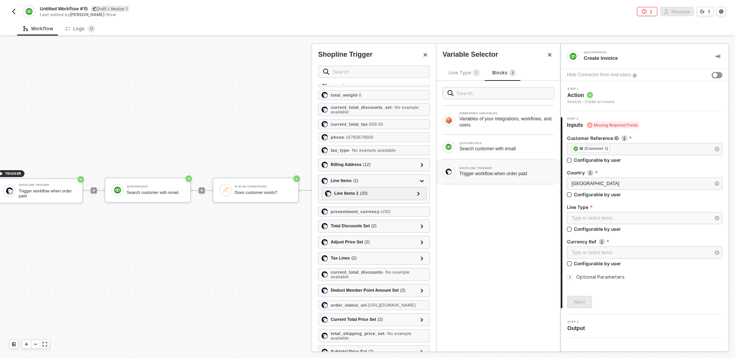
scroll to position [115, 0]
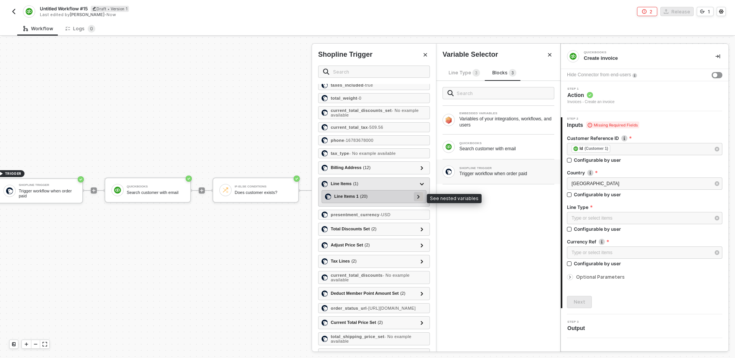
click at [419, 197] on icon at bounding box center [419, 197] width 2 height 4
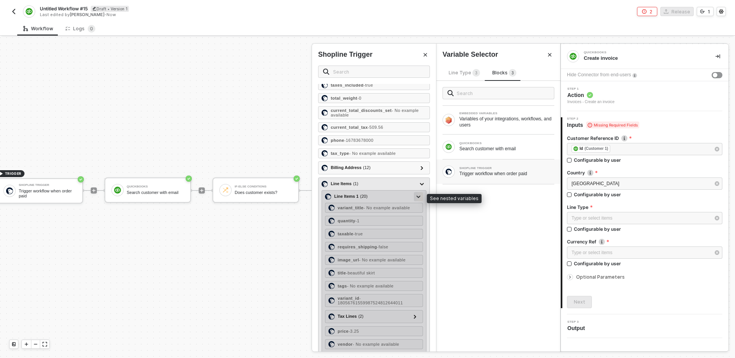
click at [419, 197] on icon at bounding box center [419, 196] width 4 height 2
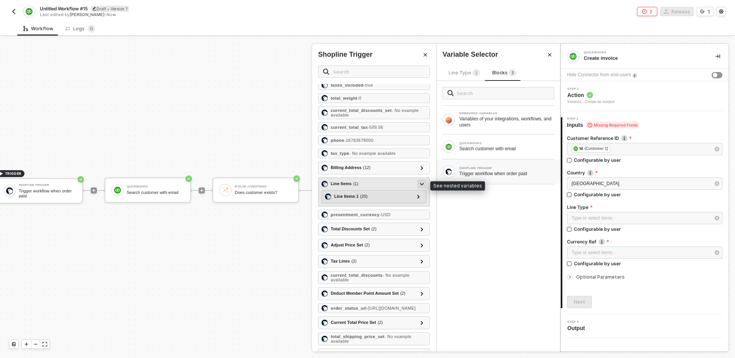
click at [422, 183] on icon at bounding box center [422, 184] width 4 height 3
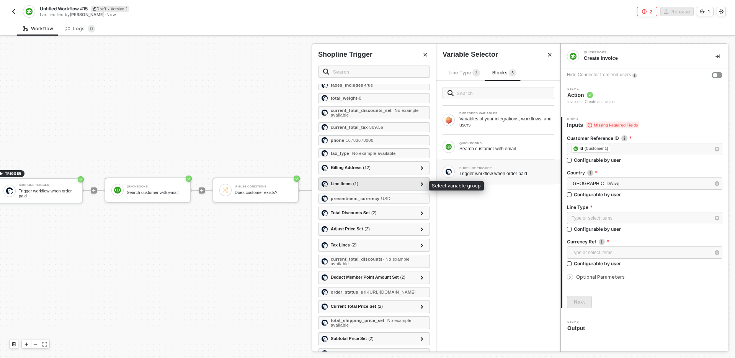
click at [383, 184] on div "Line Items ( 1 )" at bounding box center [370, 183] width 96 height 9
click at [510, 239] on div "EMBEDDED VARIABLES Variables of your integrations, workflows, and users QUICKBO…" at bounding box center [499, 216] width 124 height 270
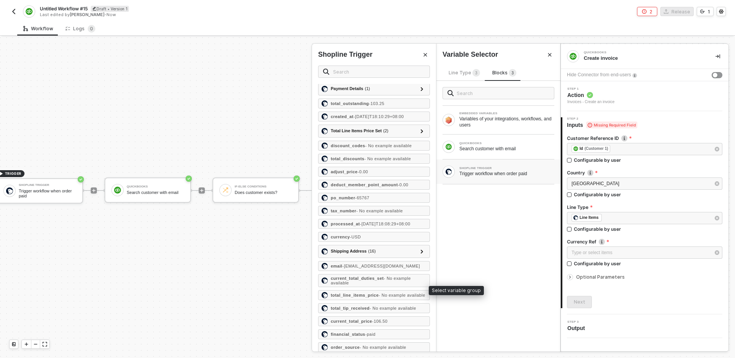
scroll to position [460, 0]
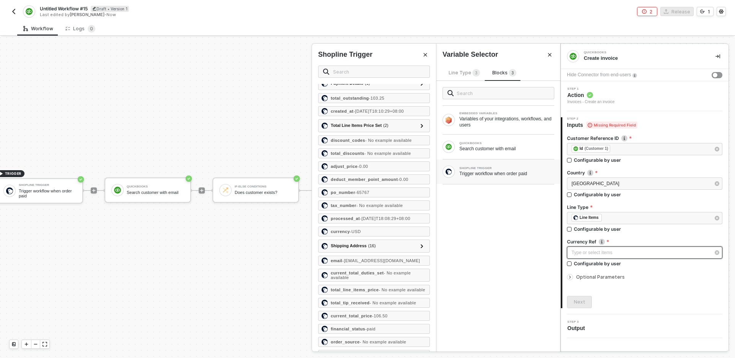
click at [606, 254] on div "Type or select items ﻿" at bounding box center [641, 252] width 139 height 7
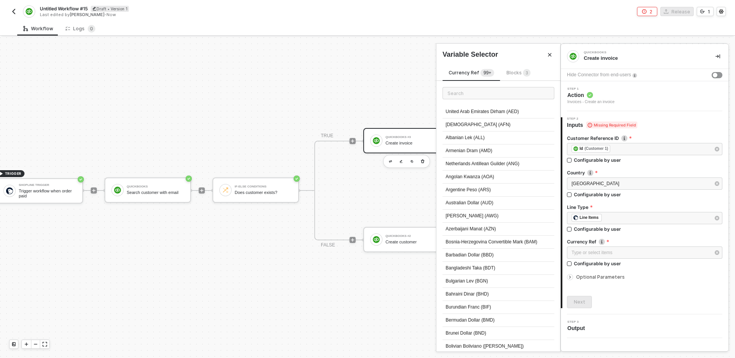
click at [520, 74] on span "Blocks 3" at bounding box center [519, 73] width 24 height 6
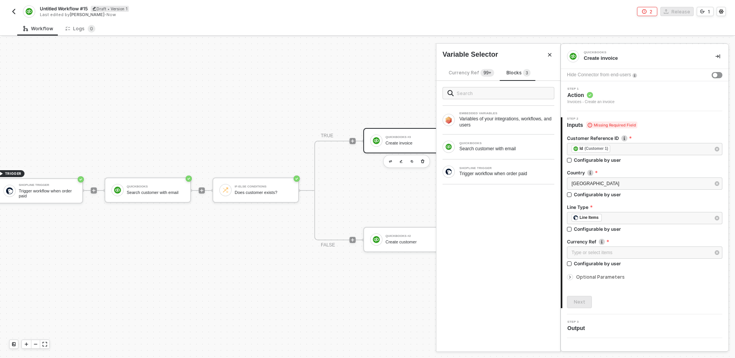
click at [474, 73] on span "Currency Ref 99+" at bounding box center [472, 73] width 46 height 6
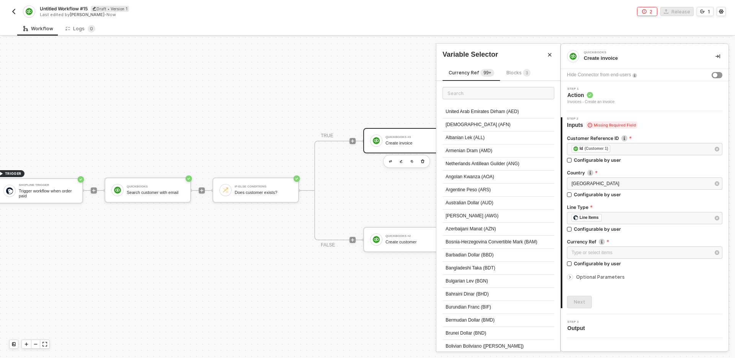
click at [513, 74] on span "Blocks 3" at bounding box center [519, 73] width 24 height 6
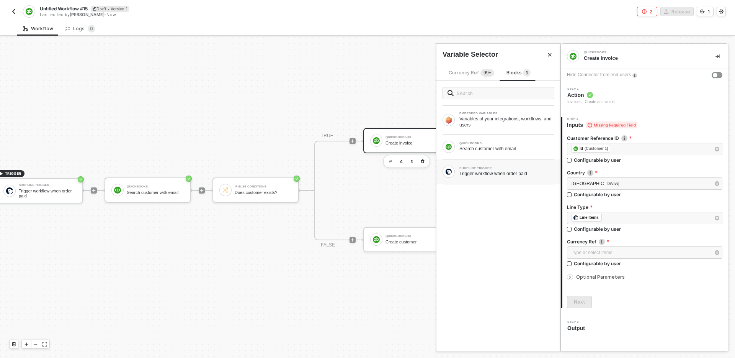
click at [493, 172] on div "Trigger workflow when order paid" at bounding box center [507, 173] width 95 height 6
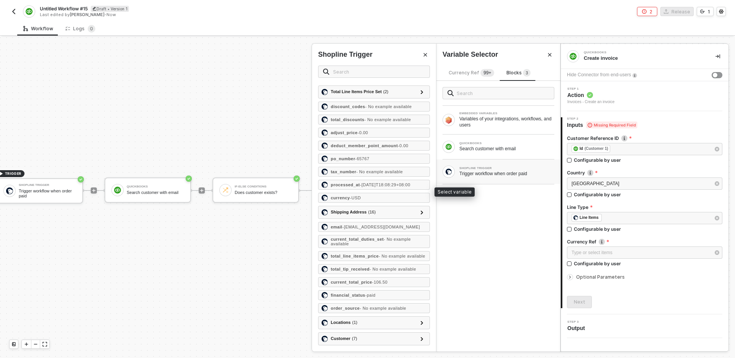
scroll to position [531, 0]
click at [373, 198] on div "currency - USD" at bounding box center [374, 198] width 112 height 10
click at [662, 283] on div "Customer Reference ID ﻿ ﻿ Id (Customer 1) ﻿ Configurable by user Country United…" at bounding box center [645, 218] width 156 height 179
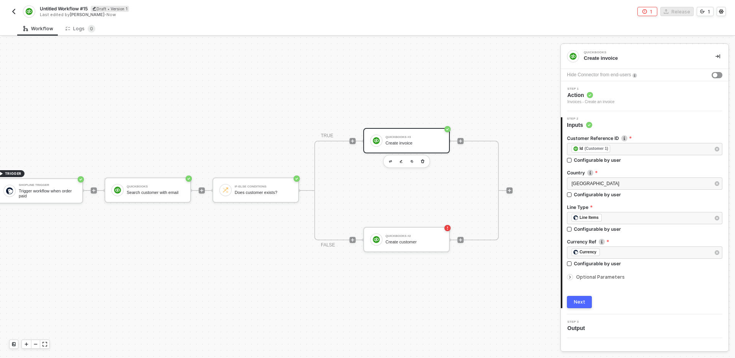
click at [587, 303] on button "Next" at bounding box center [579, 302] width 25 height 12
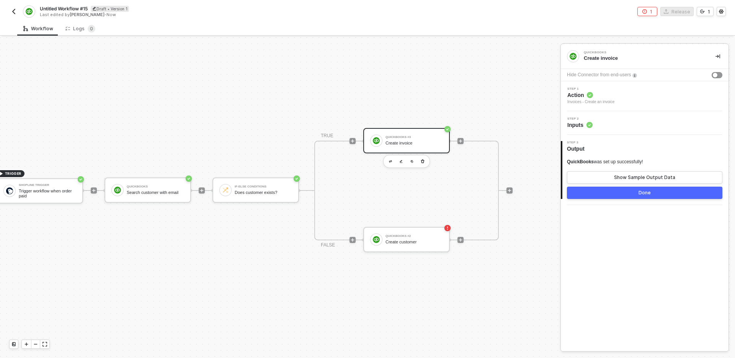
click at [622, 196] on button "Done" at bounding box center [645, 193] width 156 height 12
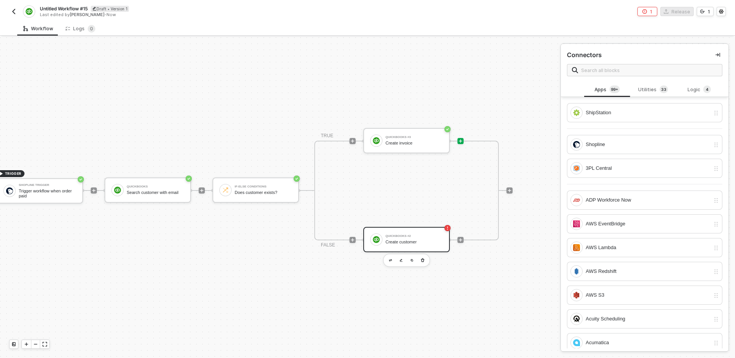
click at [415, 242] on div "Create customer" at bounding box center [414, 241] width 57 height 5
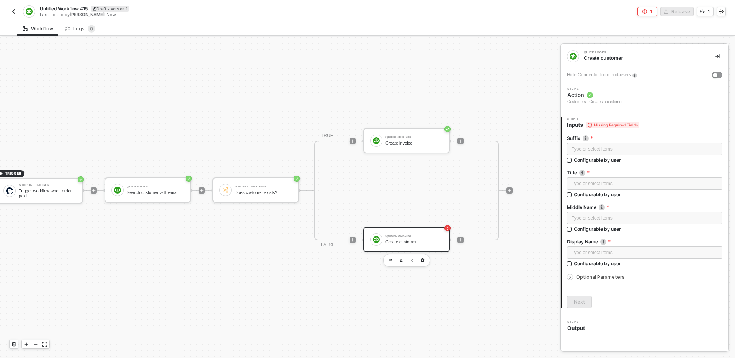
click at [610, 281] on div "Optional Parameters" at bounding box center [645, 277] width 156 height 8
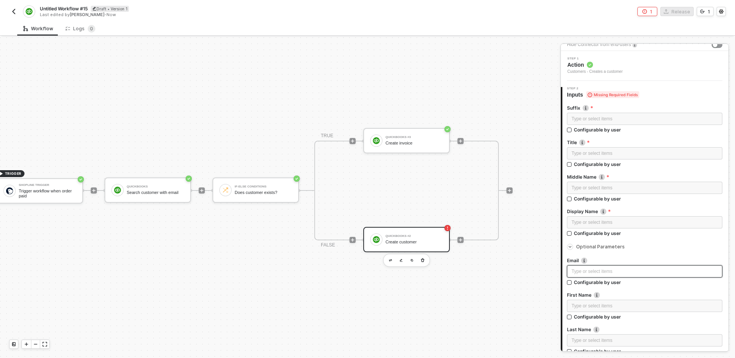
scroll to position [31, 0]
click at [613, 245] on span "Optional Parameters" at bounding box center [600, 245] width 49 height 6
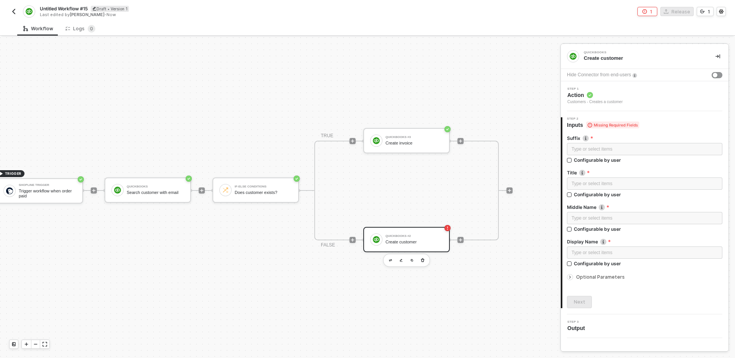
scroll to position [0, 0]
click at [615, 277] on span "Optional Parameters" at bounding box center [600, 277] width 49 height 6
click at [655, 163] on label "Configurable by user" at bounding box center [645, 160] width 156 height 7
click at [573, 265] on input "Configurable by user" at bounding box center [569, 263] width 5 height 5
click at [655, 265] on label "Configurable by user" at bounding box center [645, 264] width 156 height 7
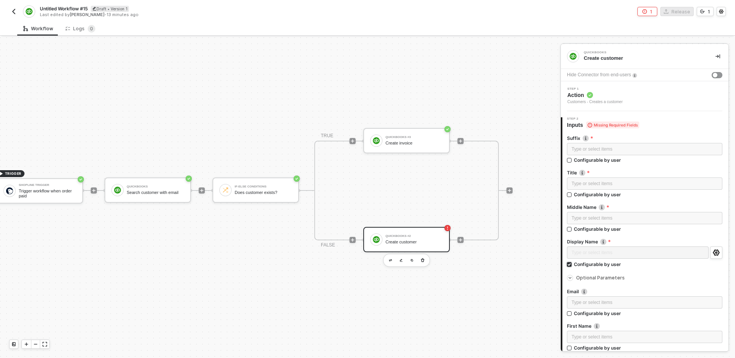
click at [573, 265] on input "Configurable by user" at bounding box center [569, 264] width 5 height 5
checkbox input "false"
click at [614, 277] on span "Optional Parameters" at bounding box center [600, 277] width 49 height 6
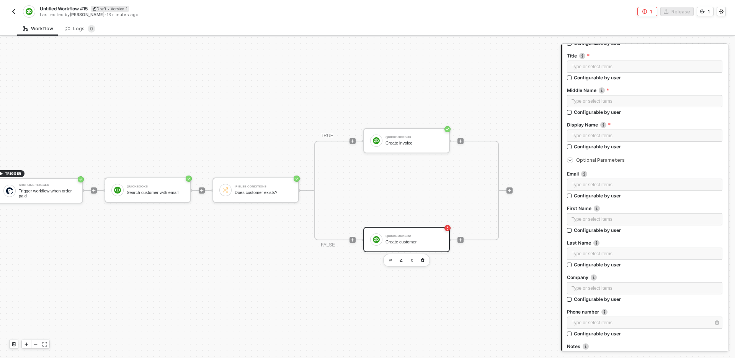
scroll to position [118, 0]
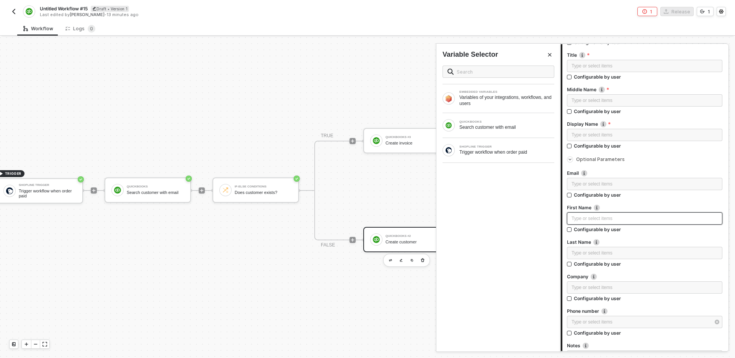
click at [616, 222] on div "Type or select items ﻿" at bounding box center [645, 218] width 156 height 12
click at [494, 147] on div "SHOPLINE TRIGGER" at bounding box center [507, 146] width 95 height 3
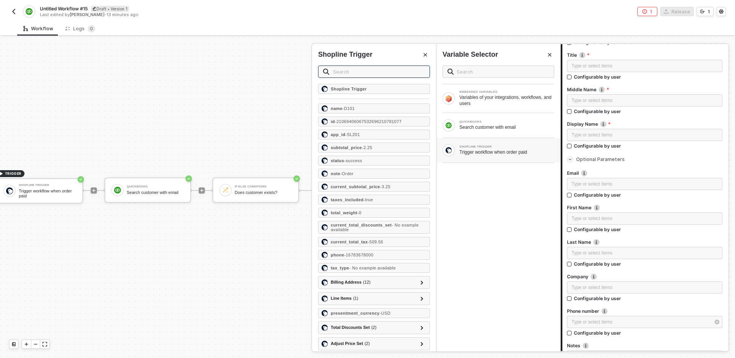
click at [368, 73] on input "text" at bounding box center [379, 71] width 92 height 8
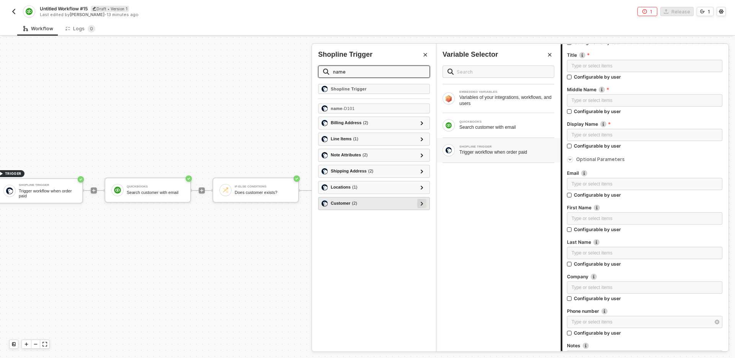
type input "name"
click at [423, 204] on icon at bounding box center [422, 203] width 2 height 4
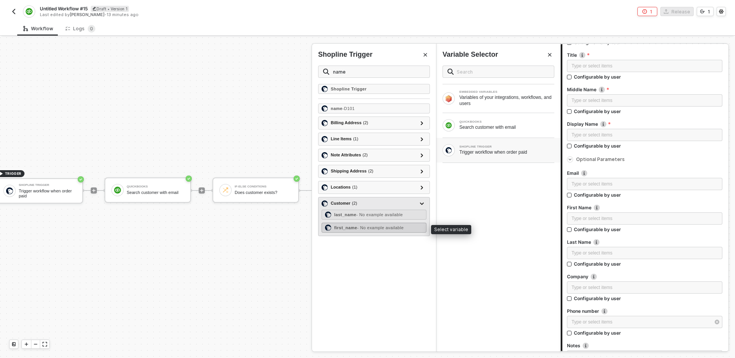
click at [404, 228] on span "- No example available" at bounding box center [380, 227] width 47 height 5
click at [399, 215] on span "- No example available" at bounding box center [380, 214] width 47 height 5
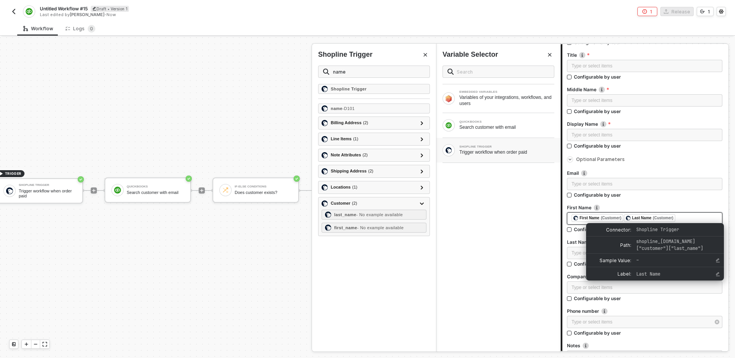
click at [668, 217] on div "(Customer)" at bounding box center [663, 218] width 20 height 6
click at [686, 217] on div "﻿ ﻿ First Name (Customer) ﻿ ﻿ Last Name (Customer) ﻿" at bounding box center [645, 218] width 146 height 8
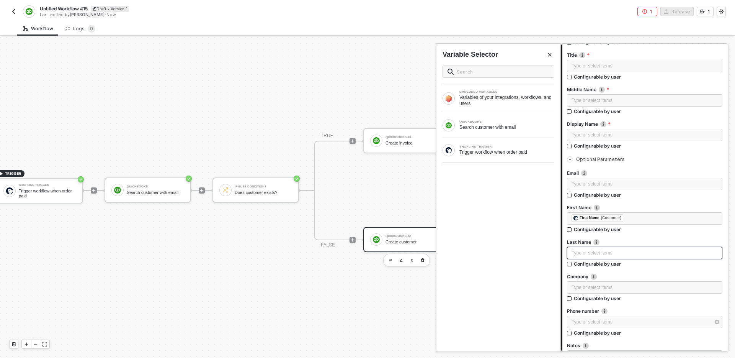
click at [637, 251] on div "Type or select items ﻿" at bounding box center [645, 252] width 146 height 7
click at [482, 152] on div "Trigger workflow when order paid" at bounding box center [507, 152] width 95 height 6
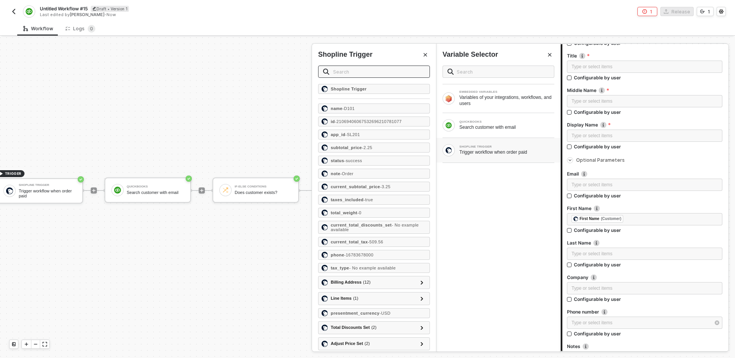
click at [391, 66] on span at bounding box center [374, 72] width 112 height 12
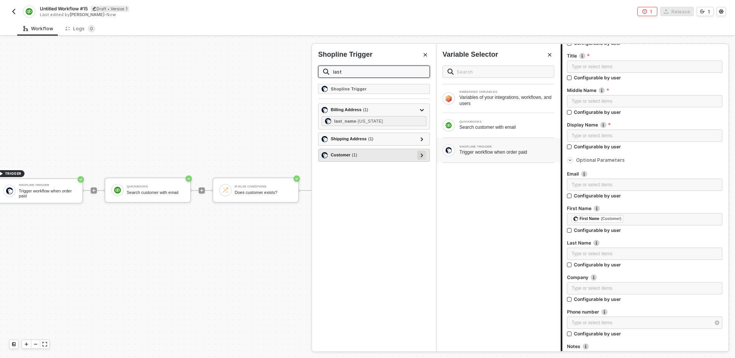
type input "last"
click at [424, 156] on div at bounding box center [422, 155] width 4 height 8
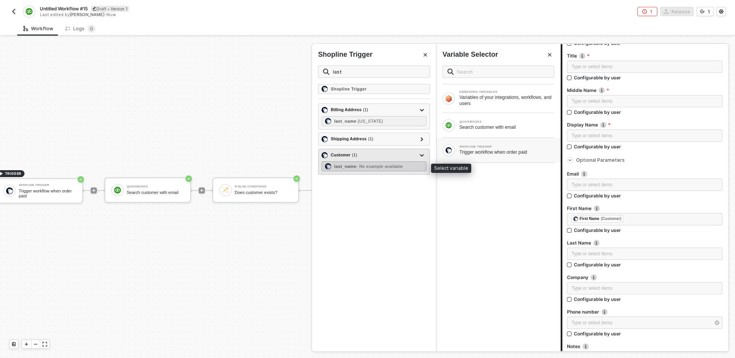
click at [403, 164] on span "- No example available" at bounding box center [380, 166] width 47 height 5
click at [487, 226] on div "EMBEDDED VARIABLES Variables of your integrations, workflows, and users QUICKBO…" at bounding box center [499, 205] width 124 height 292
click at [350, 204] on div "Shopline Trigger Billing Address ( 1 ) last_name - Washington Shipping Address …" at bounding box center [374, 217] width 124 height 267
click at [685, 199] on label "Configurable by user" at bounding box center [645, 195] width 156 height 7
click at [573, 231] on input "Configurable by user" at bounding box center [569, 230] width 5 height 5
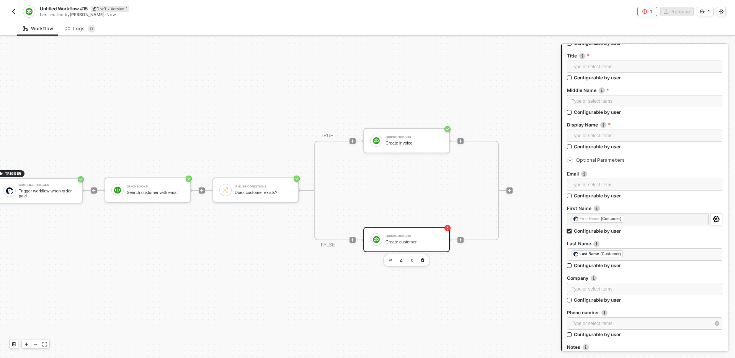
click at [640, 231] on label "Configurable by user" at bounding box center [645, 231] width 156 height 7
click at [573, 231] on input "Configurable by user" at bounding box center [569, 231] width 5 height 5
checkbox input "false"
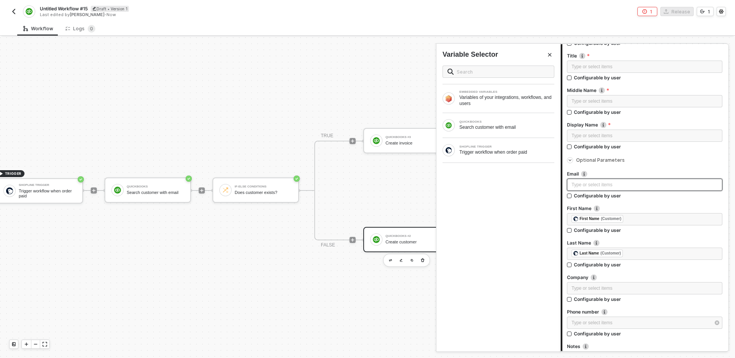
click at [622, 182] on div "Type or select items ﻿" at bounding box center [645, 184] width 146 height 7
click at [491, 150] on div "Trigger workflow when order paid" at bounding box center [507, 152] width 95 height 6
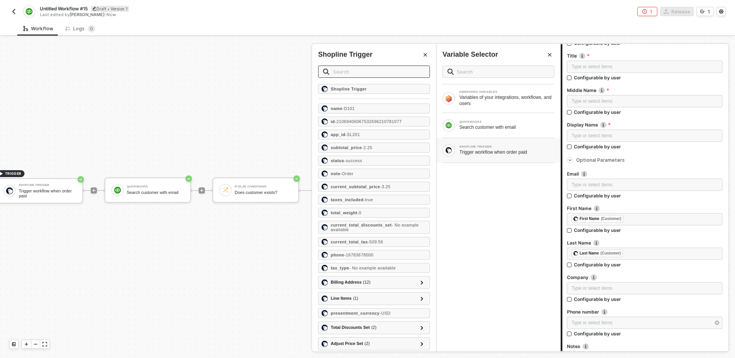
click at [377, 76] on span at bounding box center [374, 72] width 112 height 12
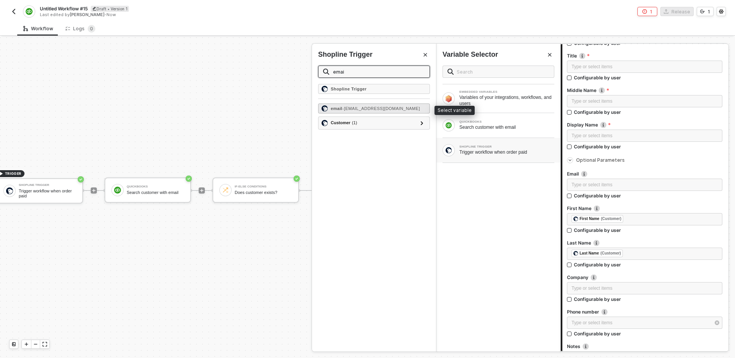
type input "emai"
click at [420, 106] on div "email - testingdata3434@gmail.com" at bounding box center [374, 108] width 112 height 10
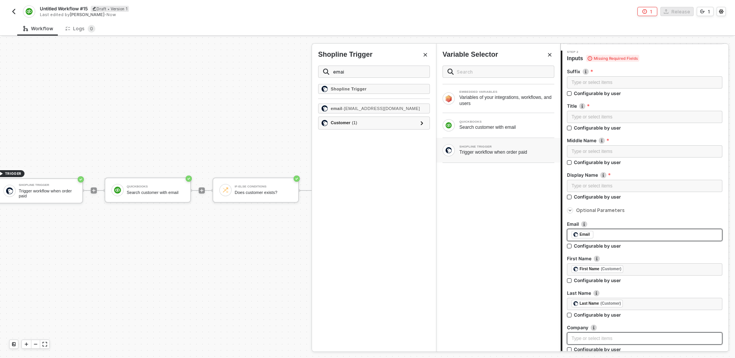
scroll to position [0, 0]
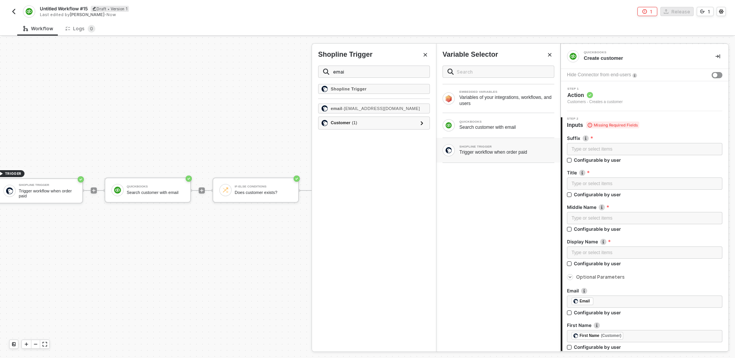
click at [615, 274] on span "Optional Parameters" at bounding box center [600, 277] width 49 height 6
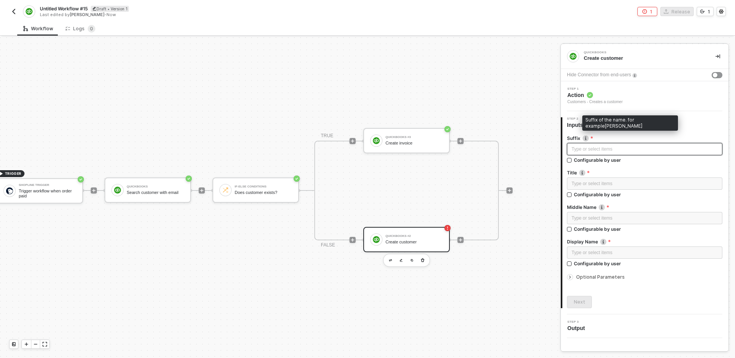
click at [599, 149] on div "Type or select items ﻿" at bounding box center [645, 149] width 146 height 7
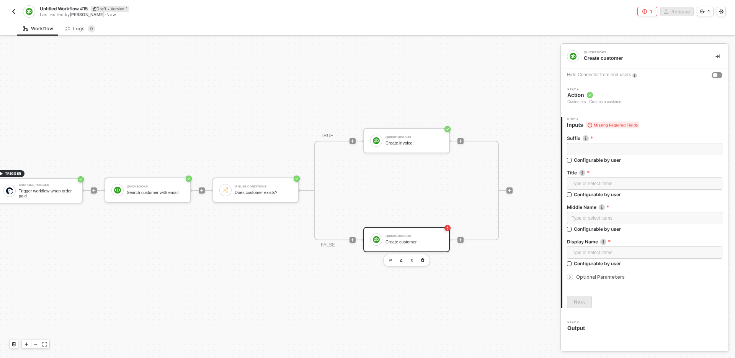
click at [636, 166] on div "Configurable by user" at bounding box center [645, 154] width 156 height 23
click at [626, 151] on div at bounding box center [645, 149] width 146 height 7
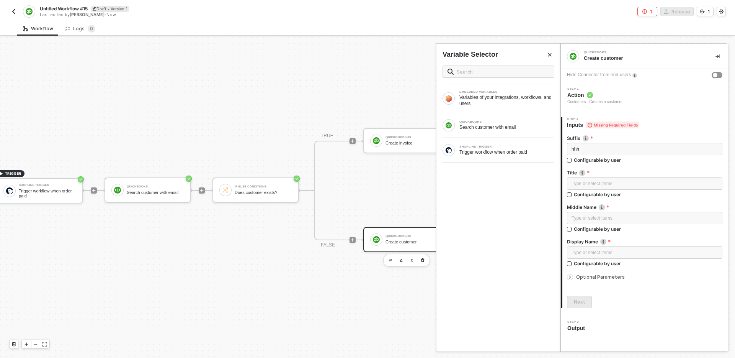
click at [665, 175] on label "Title Title of the person." at bounding box center [645, 172] width 156 height 7
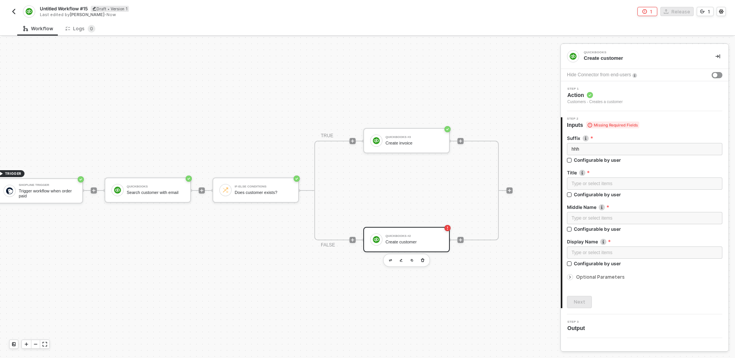
click at [642, 140] on label "Suffix Suffix of the name. for example, Jr." at bounding box center [645, 138] width 156 height 7
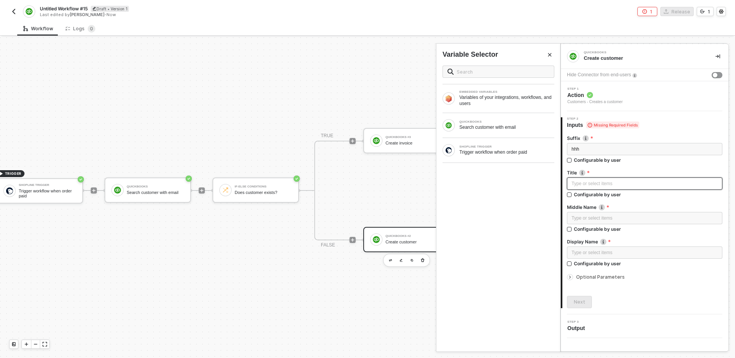
click at [657, 187] on div "Type or select items ﻿" at bounding box center [645, 183] width 156 height 12
click at [650, 217] on div "Type or select items ﻿" at bounding box center [645, 218] width 146 height 7
click at [648, 250] on div "Type or select items ﻿" at bounding box center [645, 252] width 146 height 7
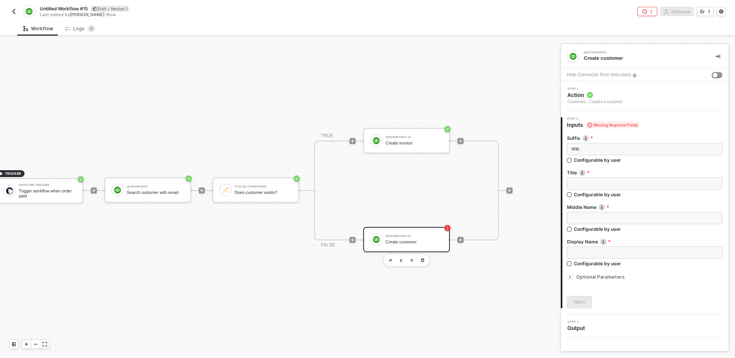
click at [654, 235] on div "Configurable by user" at bounding box center [645, 223] width 156 height 23
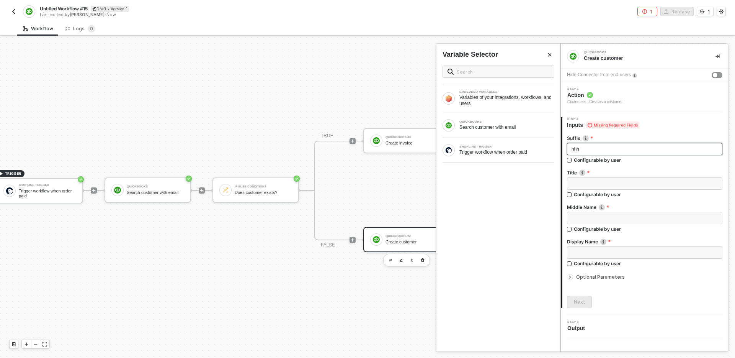
click at [629, 144] on div "hhh" at bounding box center [645, 149] width 156 height 12
click at [635, 182] on div at bounding box center [645, 183] width 146 height 7
click at [645, 216] on div at bounding box center [645, 218] width 146 height 7
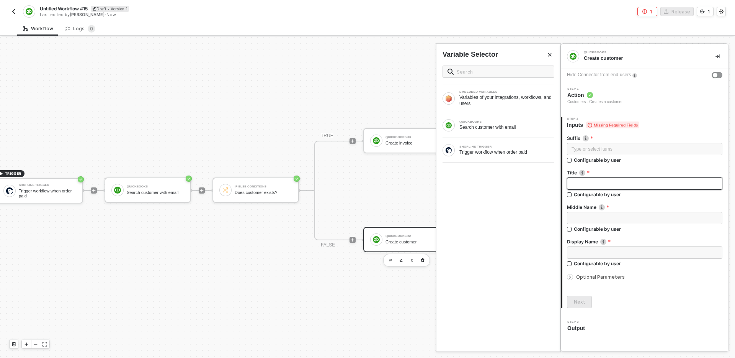
click at [640, 179] on div at bounding box center [645, 183] width 156 height 12
click at [650, 219] on div at bounding box center [645, 218] width 146 height 7
click at [647, 250] on div at bounding box center [645, 252] width 146 height 7
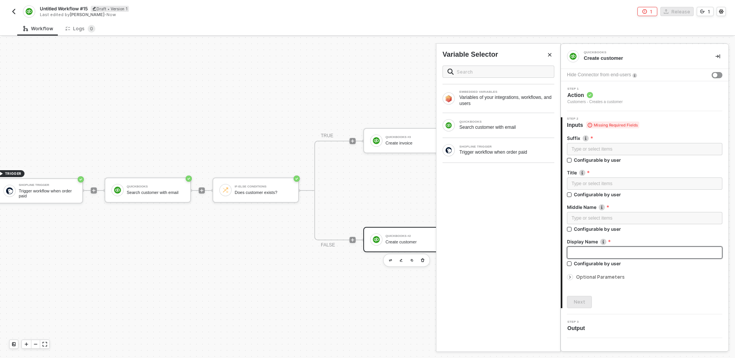
click at [647, 250] on div at bounding box center [645, 252] width 146 height 7
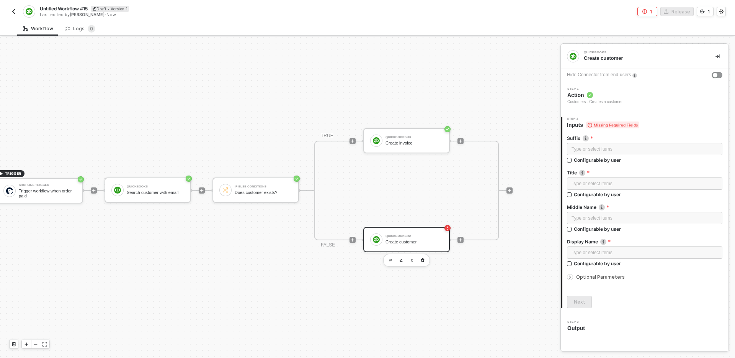
click at [642, 303] on div "Next" at bounding box center [645, 302] width 156 height 12
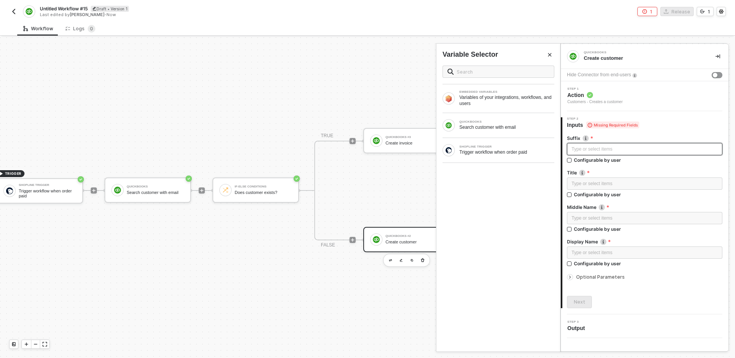
click at [612, 146] on div "Type or select items ﻿" at bounding box center [645, 149] width 146 height 7
click at [482, 67] on span at bounding box center [499, 72] width 112 height 12
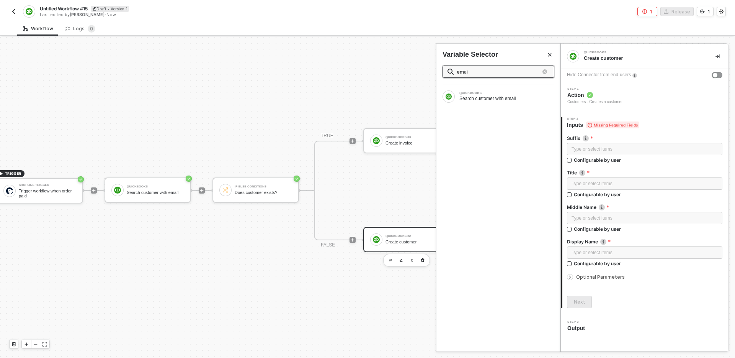
type input "email"
type input "s"
type input "t"
type input "i"
type input "display"
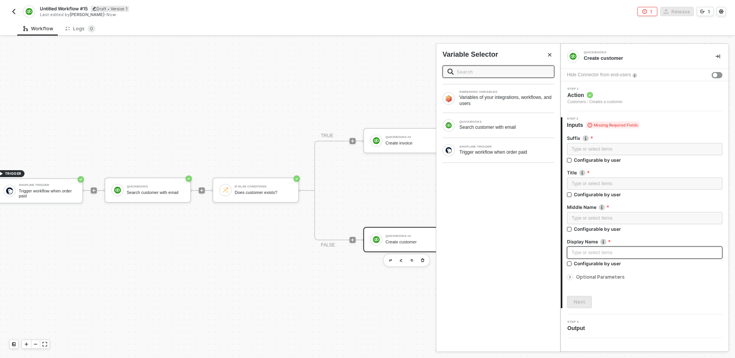
click at [617, 255] on div "Type or select items ﻿" at bounding box center [645, 252] width 146 height 7
click at [485, 153] on div "Trigger workflow when order paid" at bounding box center [507, 152] width 95 height 6
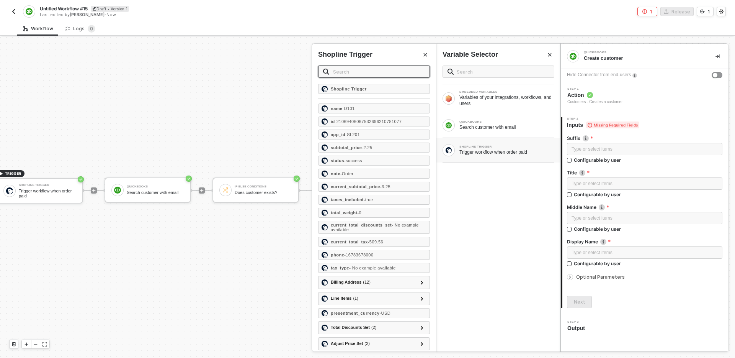
click at [375, 69] on input "text" at bounding box center [379, 71] width 92 height 8
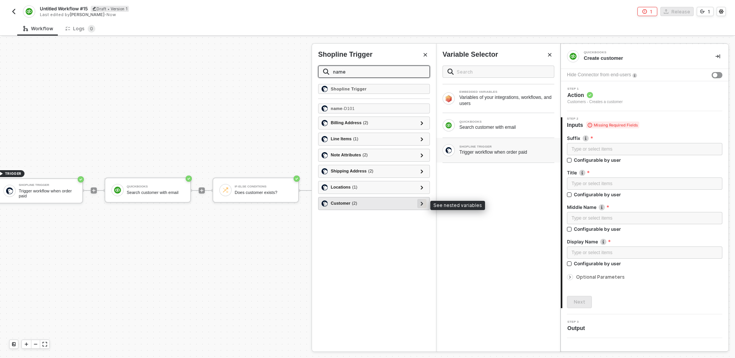
type input "name"
click at [425, 203] on div at bounding box center [422, 203] width 9 height 9
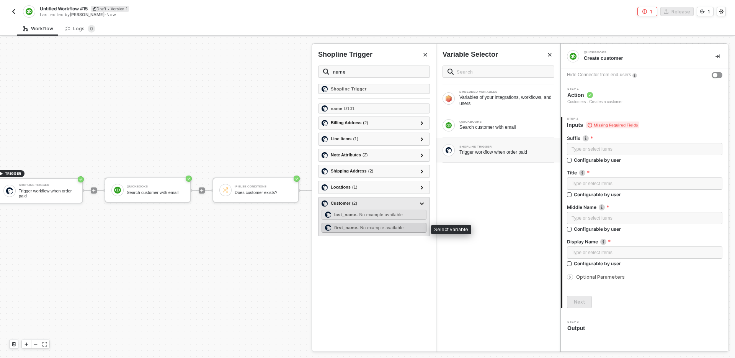
click at [389, 231] on div "first_name - No example available" at bounding box center [374, 228] width 105 height 10
click at [388, 215] on span "- No example available" at bounding box center [380, 214] width 47 height 5
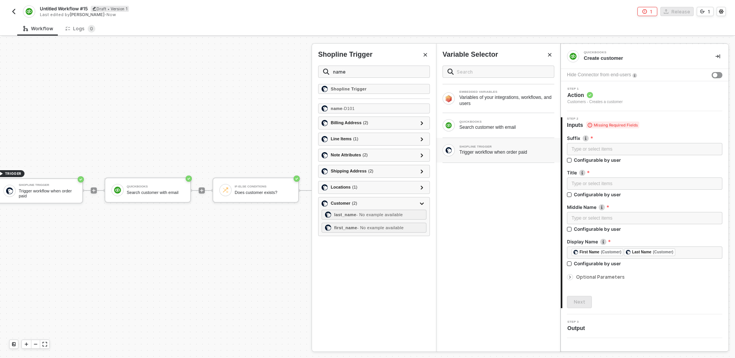
click at [480, 242] on div "EMBEDDED VARIABLES Variables of your integrations, workflows, and users QUICKBO…" at bounding box center [499, 205] width 124 height 292
click at [548, 57] on icon "Close" at bounding box center [550, 54] width 5 height 5
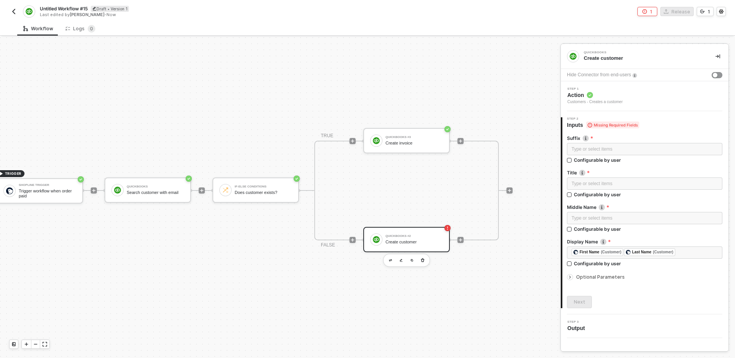
click at [627, 299] on div "Next" at bounding box center [645, 302] width 156 height 12
click at [518, 280] on div "TRIGGER Shopline Trigger Trigger workflow when order paid QuickBooks Search cus…" at bounding box center [265, 190] width 557 height 335
drag, startPoint x: 531, startPoint y: 252, endPoint x: 505, endPoint y: 253, distance: 25.7
click at [505, 253] on div "TRIGGER Shopline Trigger Trigger workflow when order paid QuickBooks Search cus…" at bounding box center [265, 190] width 557 height 335
drag, startPoint x: 488, startPoint y: 276, endPoint x: 477, endPoint y: 273, distance: 11.8
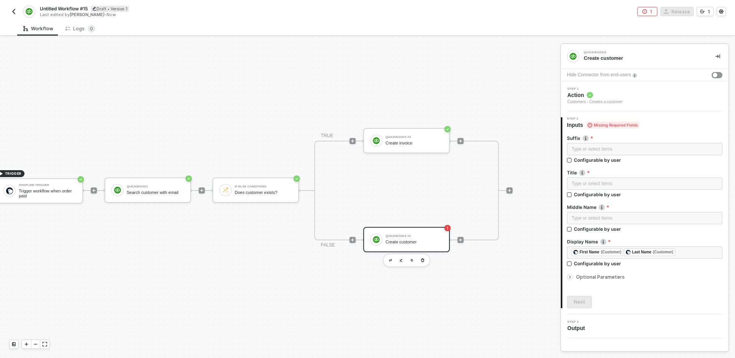
click at [477, 273] on div "TRIGGER Shopline Trigger Trigger workflow when order paid QuickBooks Search cus…" at bounding box center [265, 190] width 557 height 335
click at [488, 284] on div "TRIGGER Shopline Trigger Trigger workflow when order paid QuickBooks Search cus…" at bounding box center [265, 190] width 557 height 335
click at [665, 295] on div "Suffix Suffix of the name. for example, Jr. Type or select items ﻿ Configurable…" at bounding box center [645, 218] width 156 height 179
